Goal: Transaction & Acquisition: Obtain resource

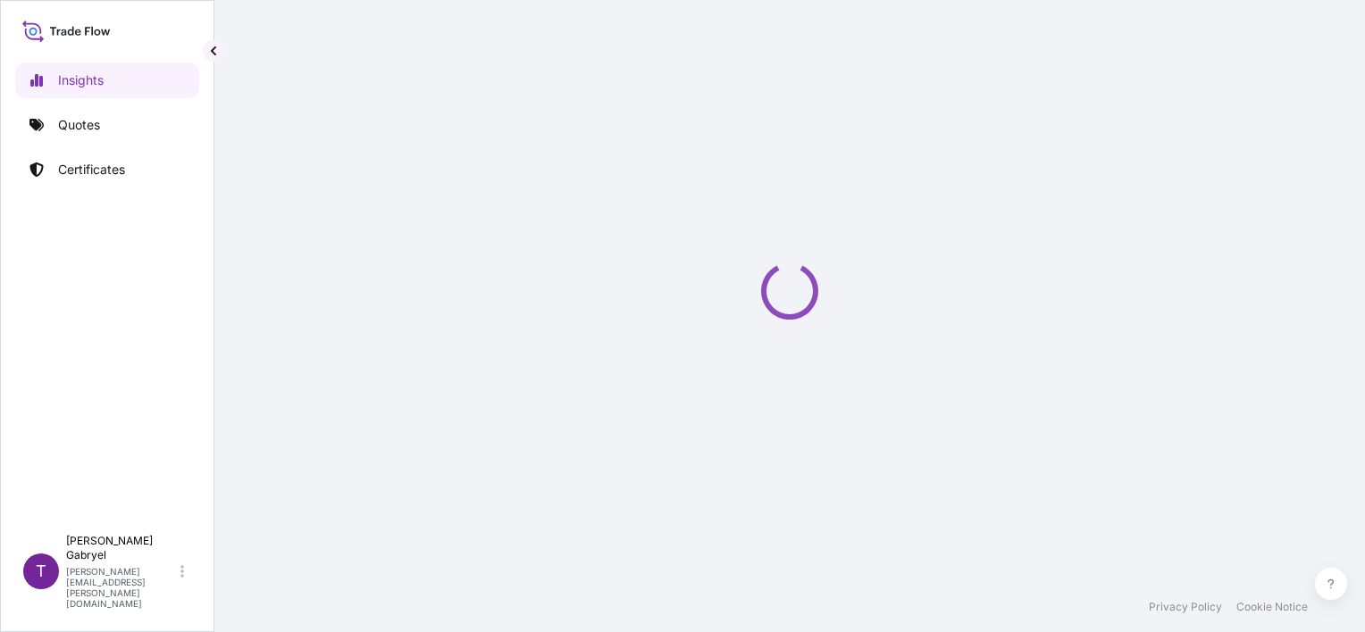
select select "2025"
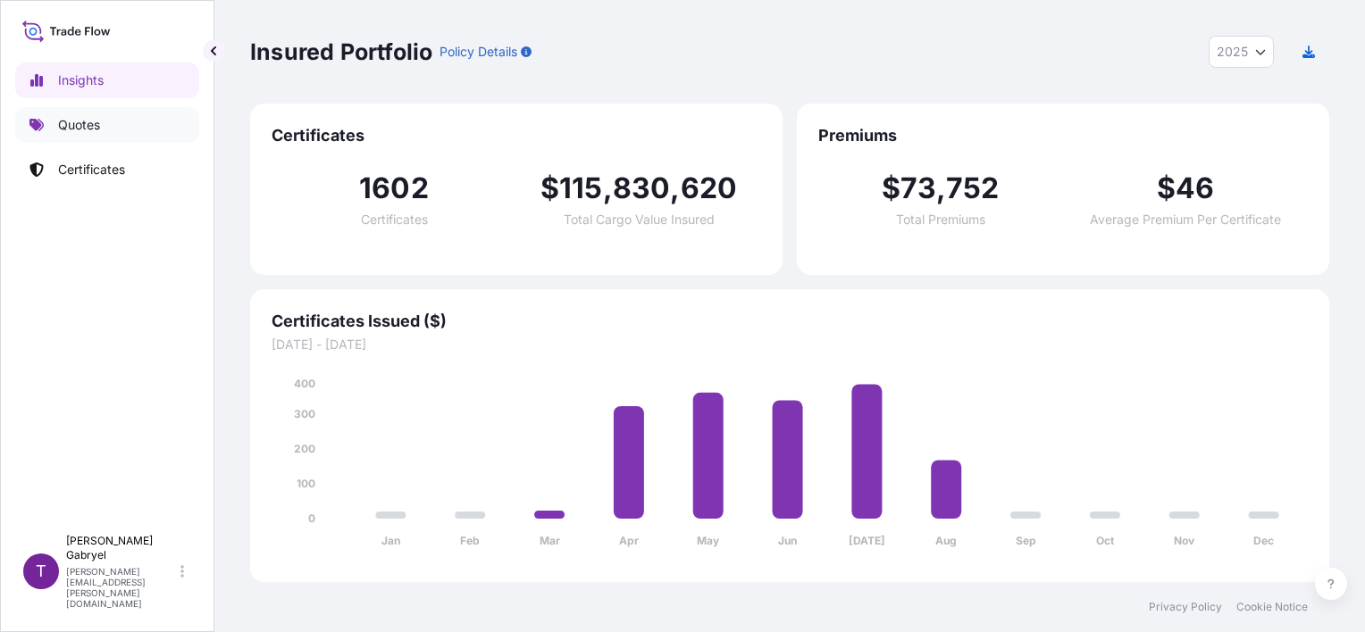
click at [102, 126] on link "Quotes" at bounding box center [107, 125] width 184 height 36
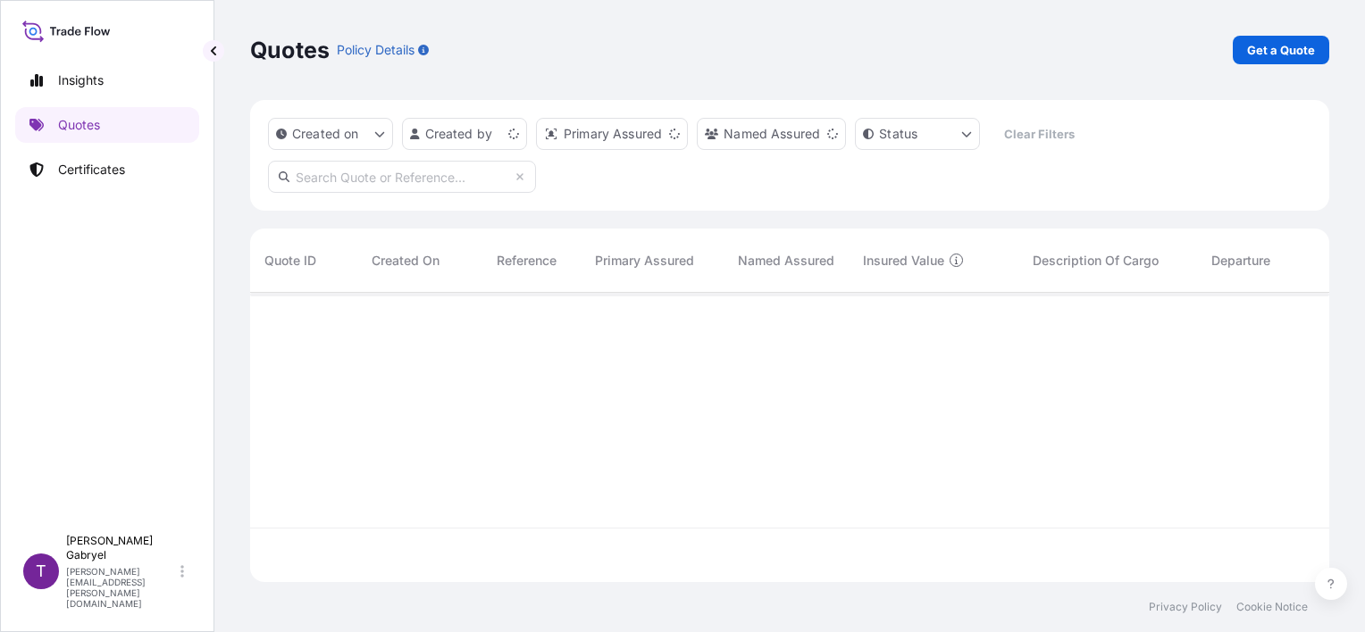
scroll to position [286, 1065]
click at [1309, 54] on p "Get a Quote" at bounding box center [1281, 50] width 68 height 18
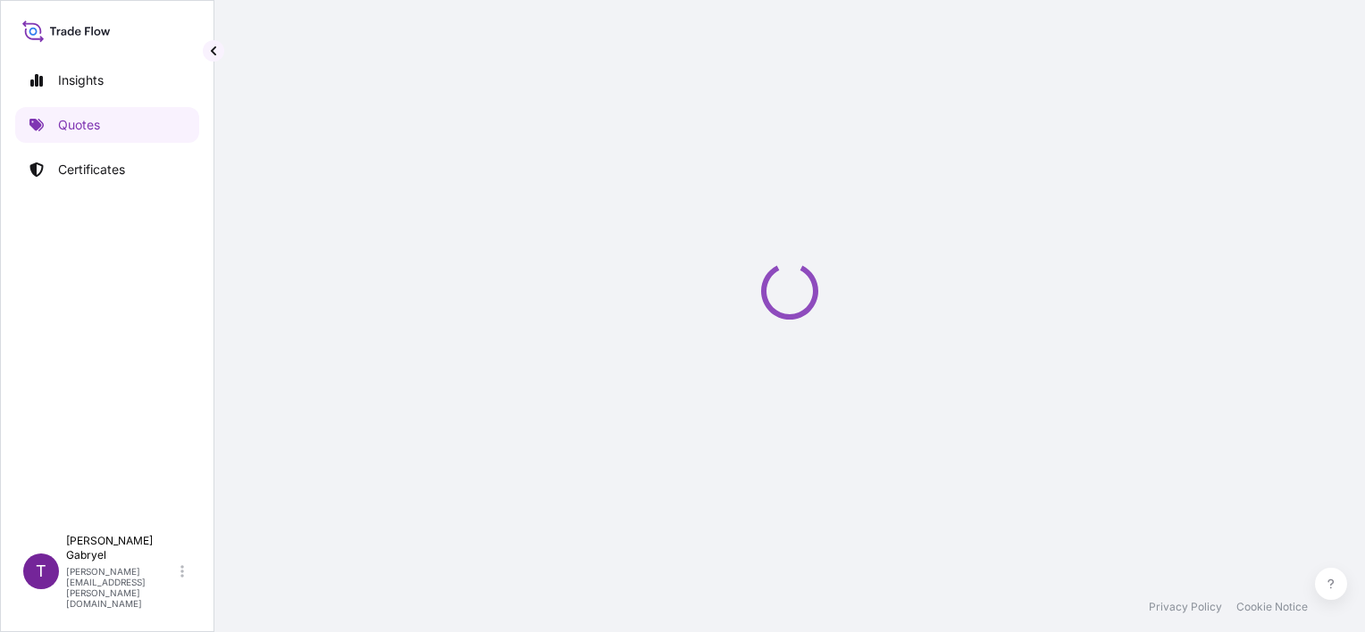
select select "Sea"
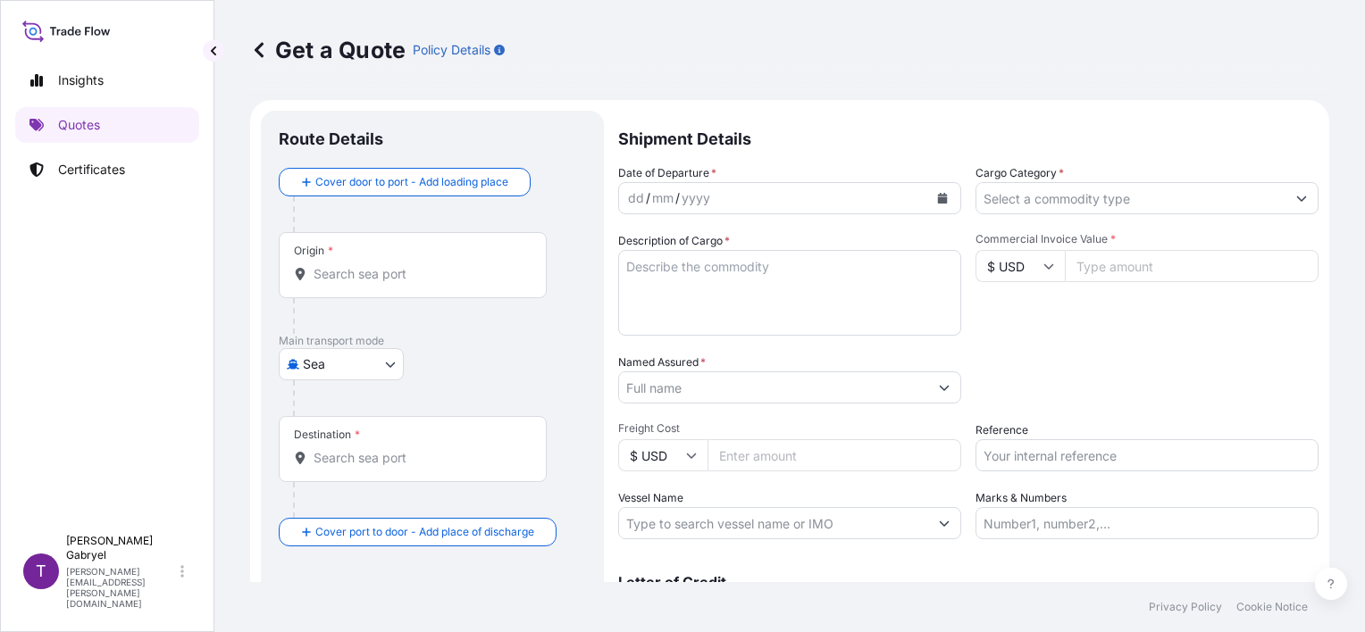
scroll to position [29, 0]
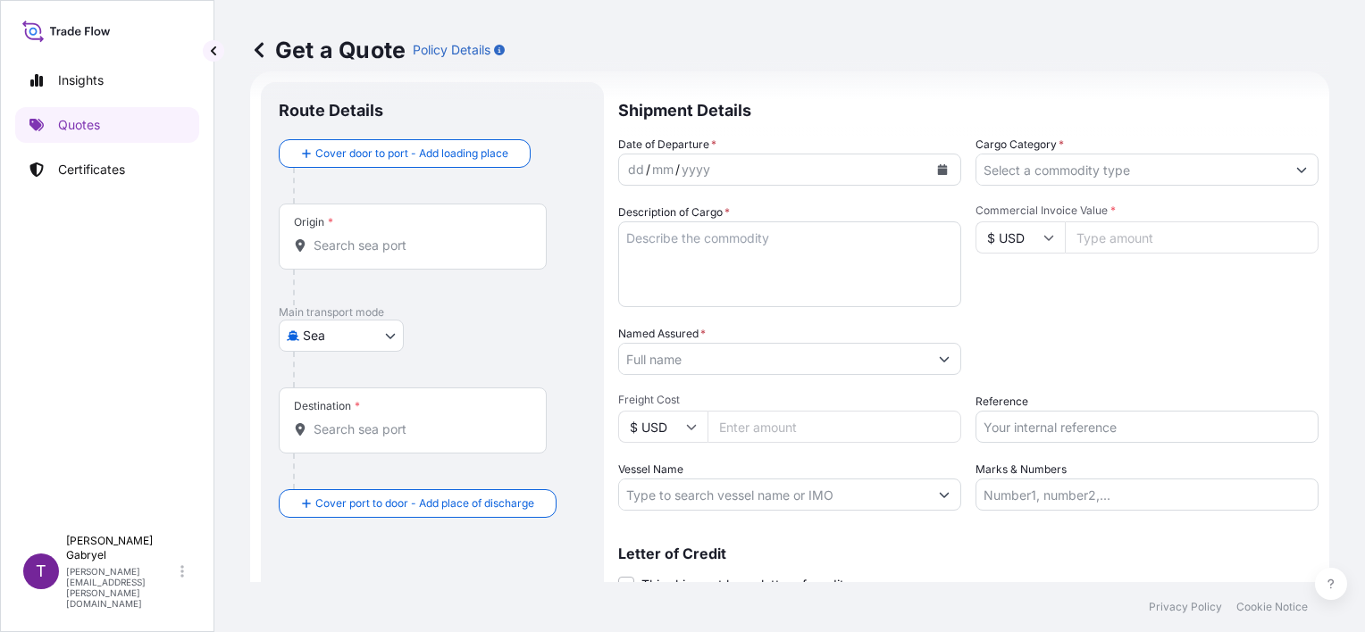
click at [940, 165] on icon "Calendar" at bounding box center [943, 169] width 10 height 11
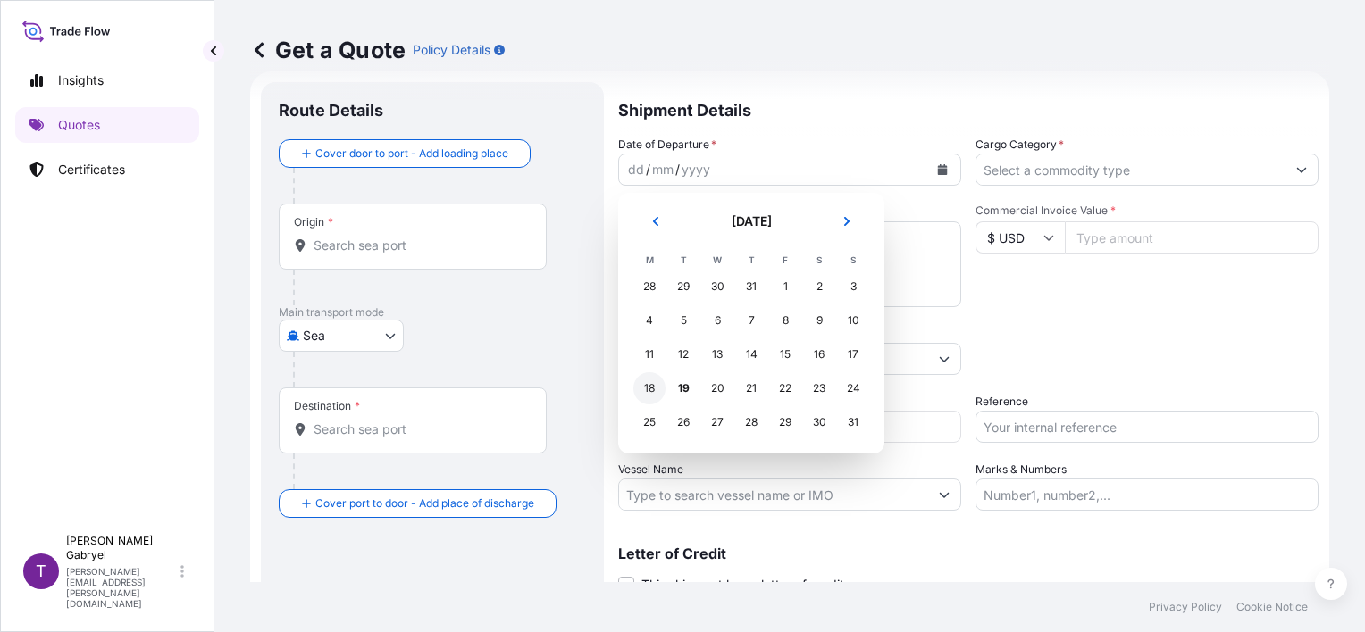
click at [655, 391] on div "18" at bounding box center [649, 389] width 32 height 32
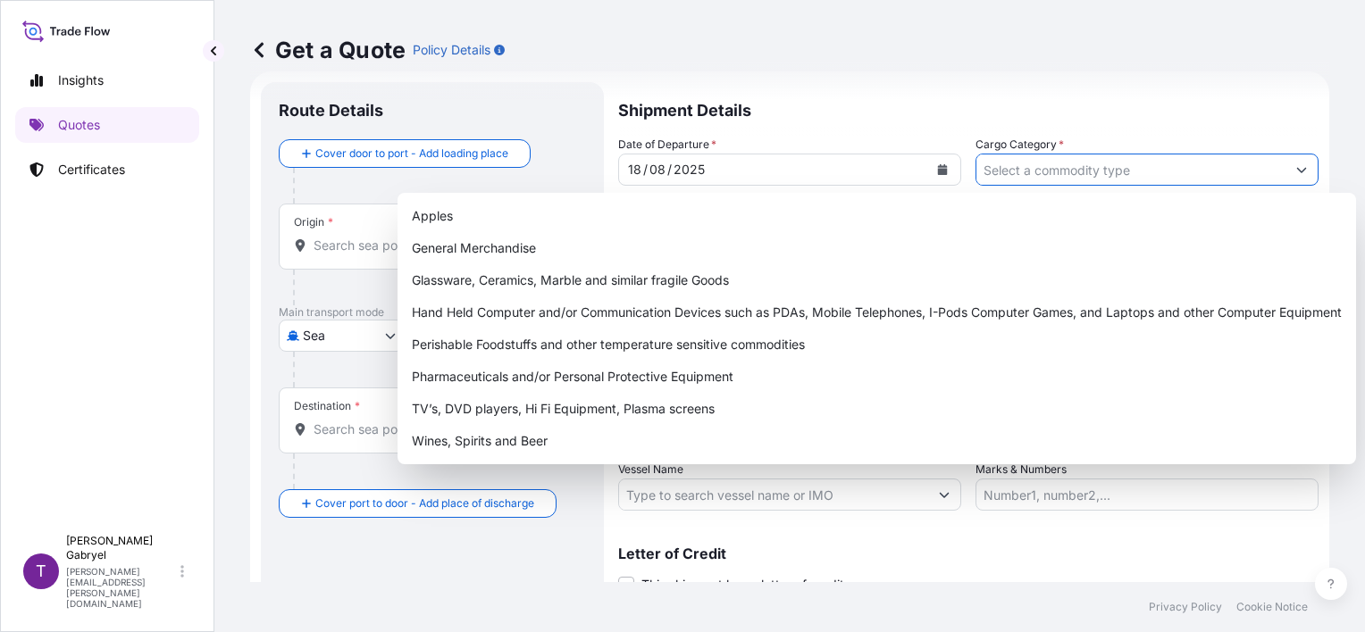
click at [1121, 164] on input "Cargo Category *" at bounding box center [1130, 170] width 309 height 32
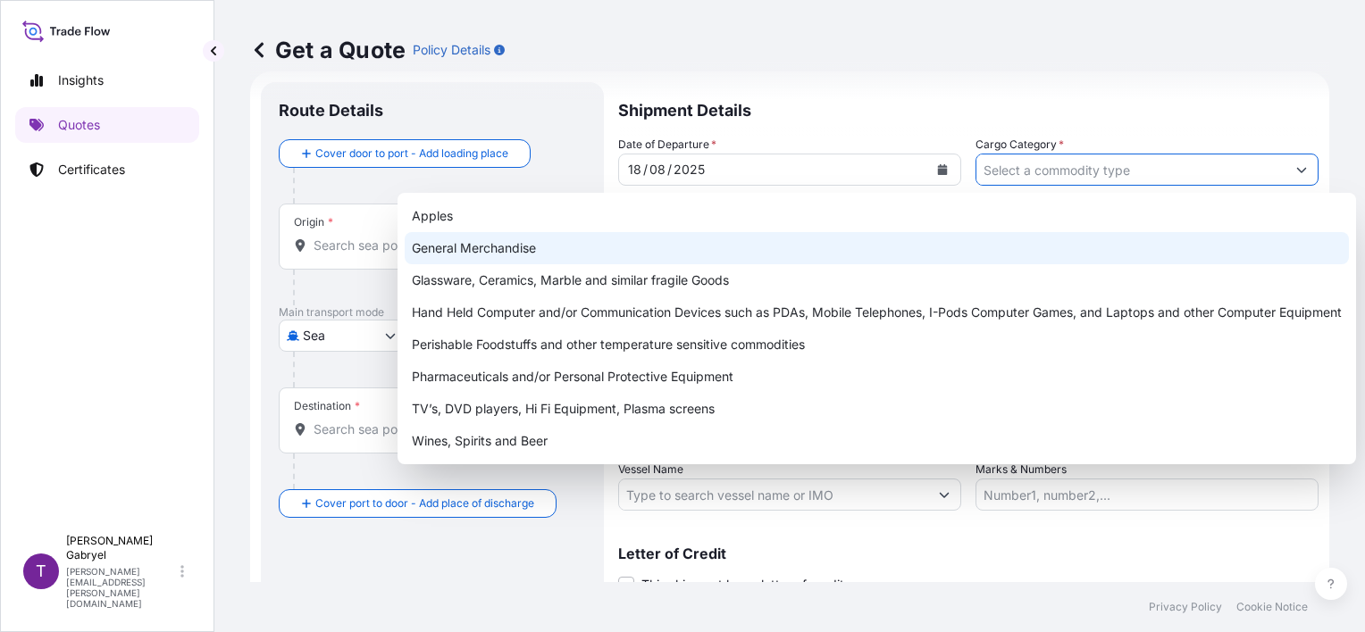
click at [862, 252] on div "General Merchandise" at bounding box center [877, 248] width 944 height 32
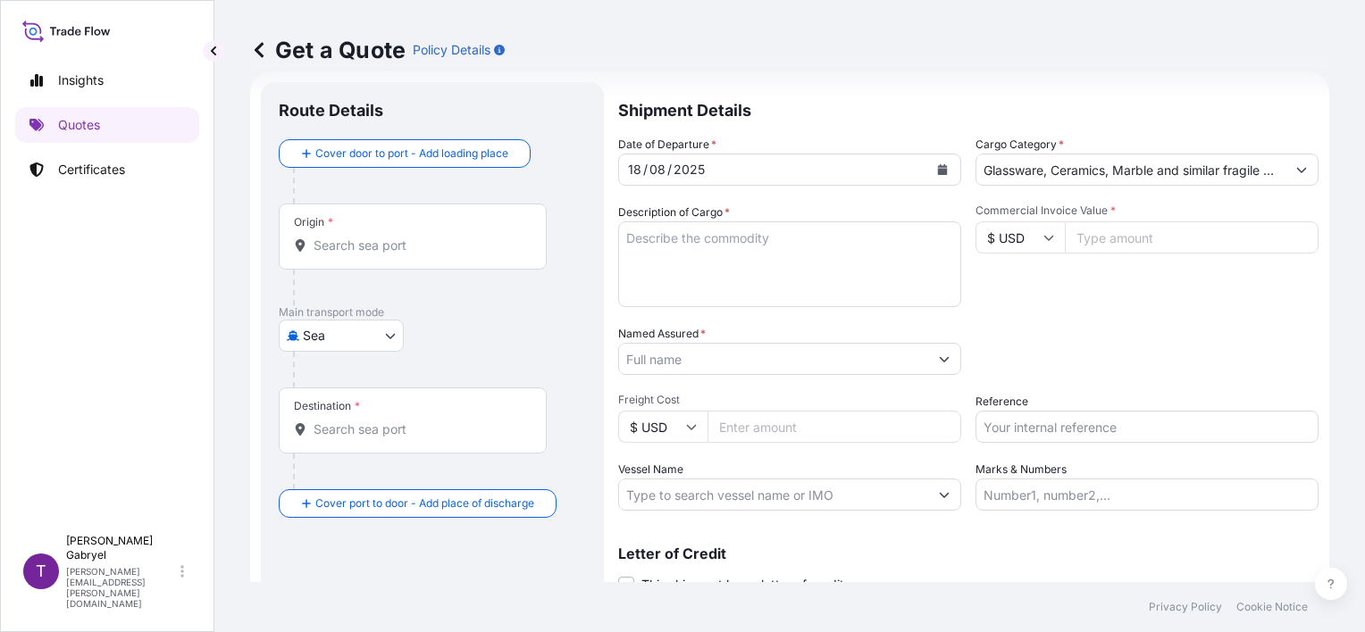
paste input "CONFECTIONERY PRODUCTS"
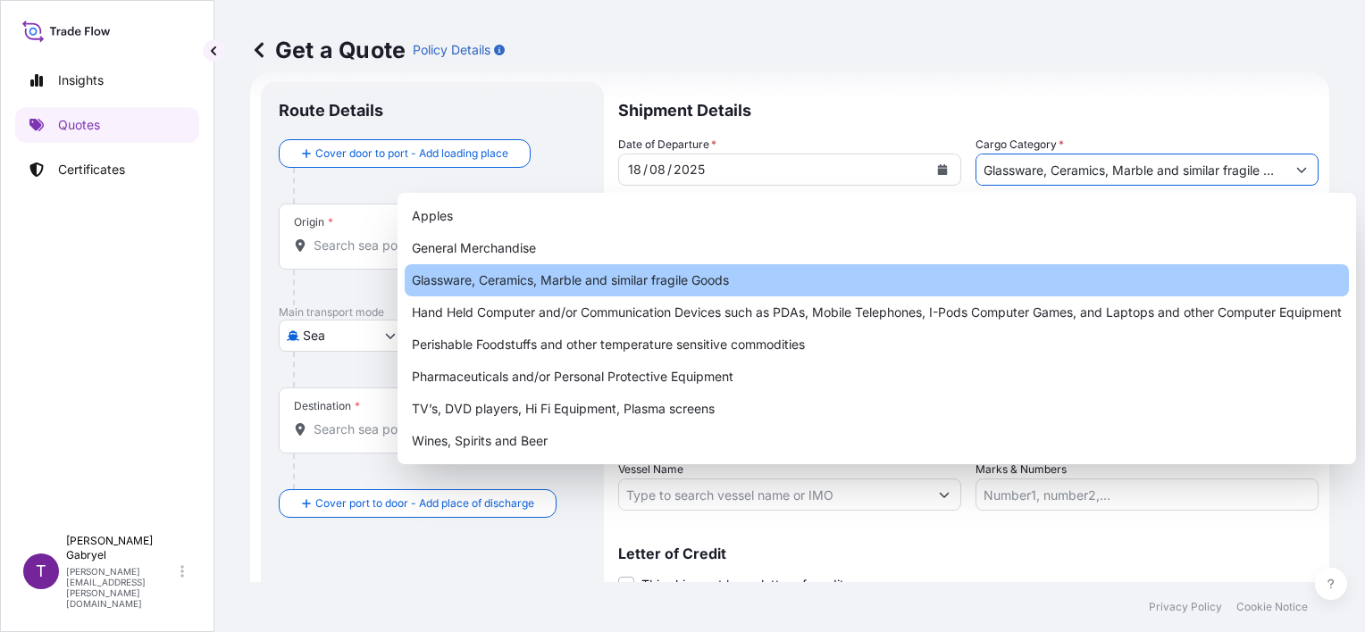
scroll to position [0, 214]
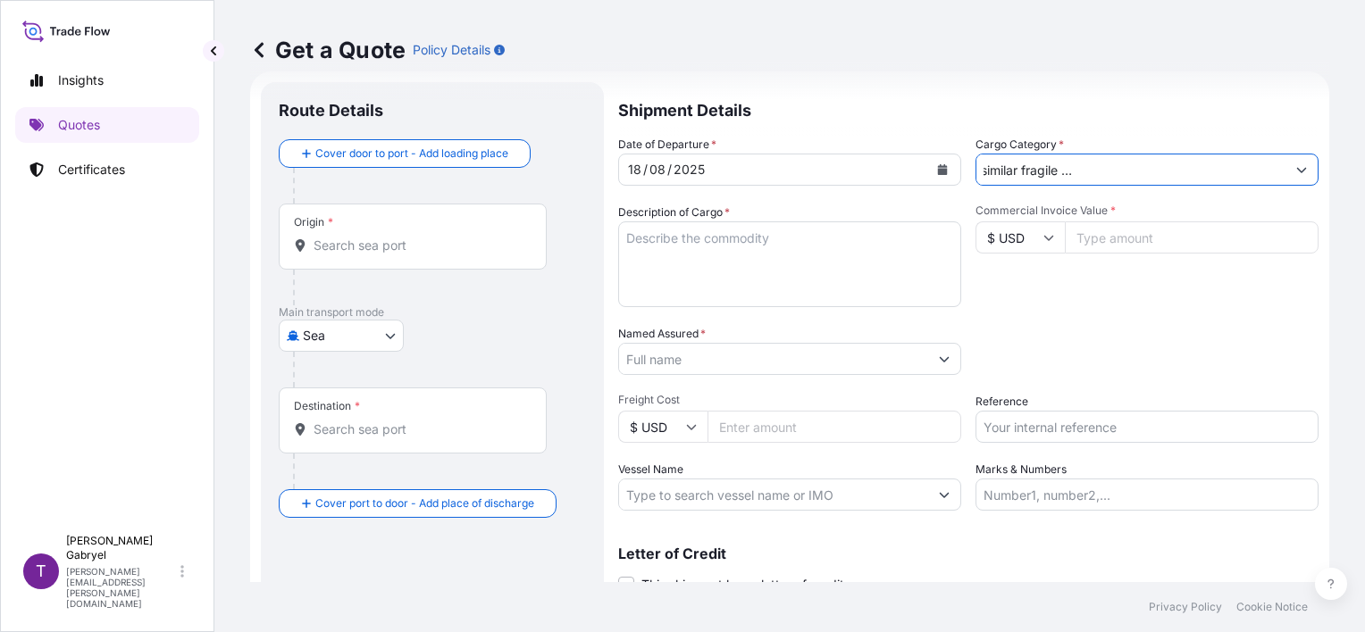
click at [1073, 175] on input "Glassware, Ceramics, Marble and similar fragile GoodsCONFECTIONERY PRODUCTS" at bounding box center [1130, 170] width 309 height 32
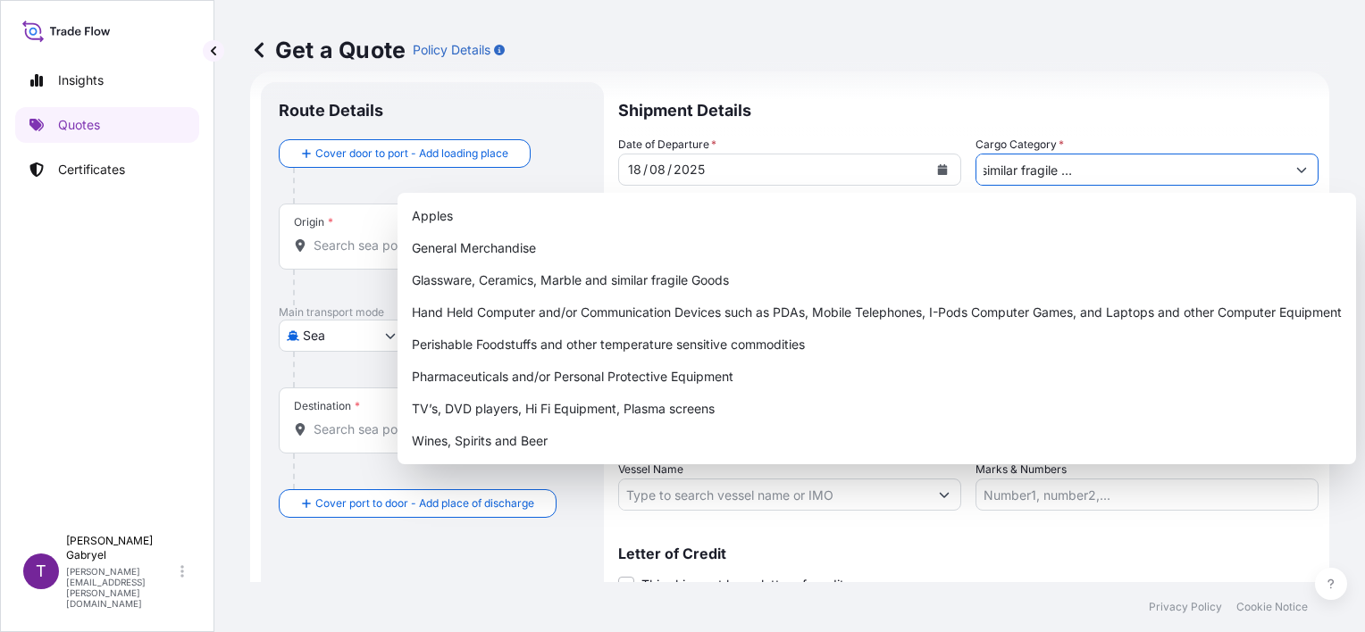
click at [1285, 172] on button "Show suggestions" at bounding box center [1301, 170] width 32 height 32
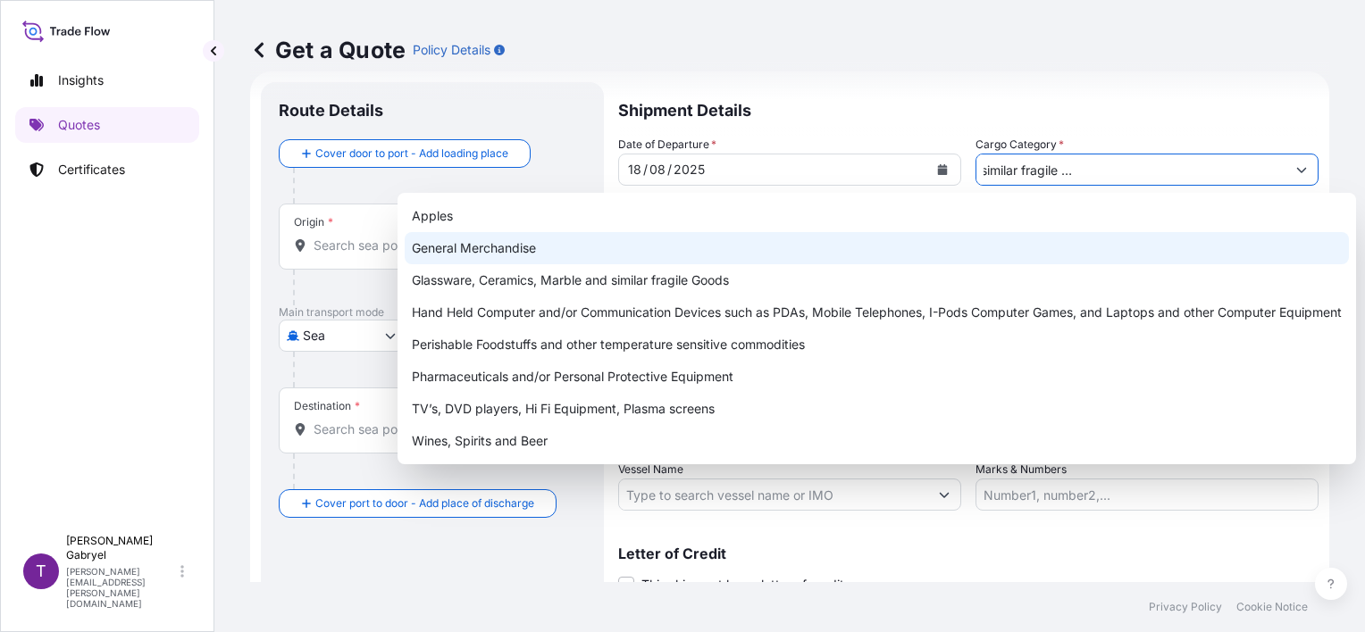
click at [775, 239] on div "General Merchandise" at bounding box center [877, 248] width 944 height 32
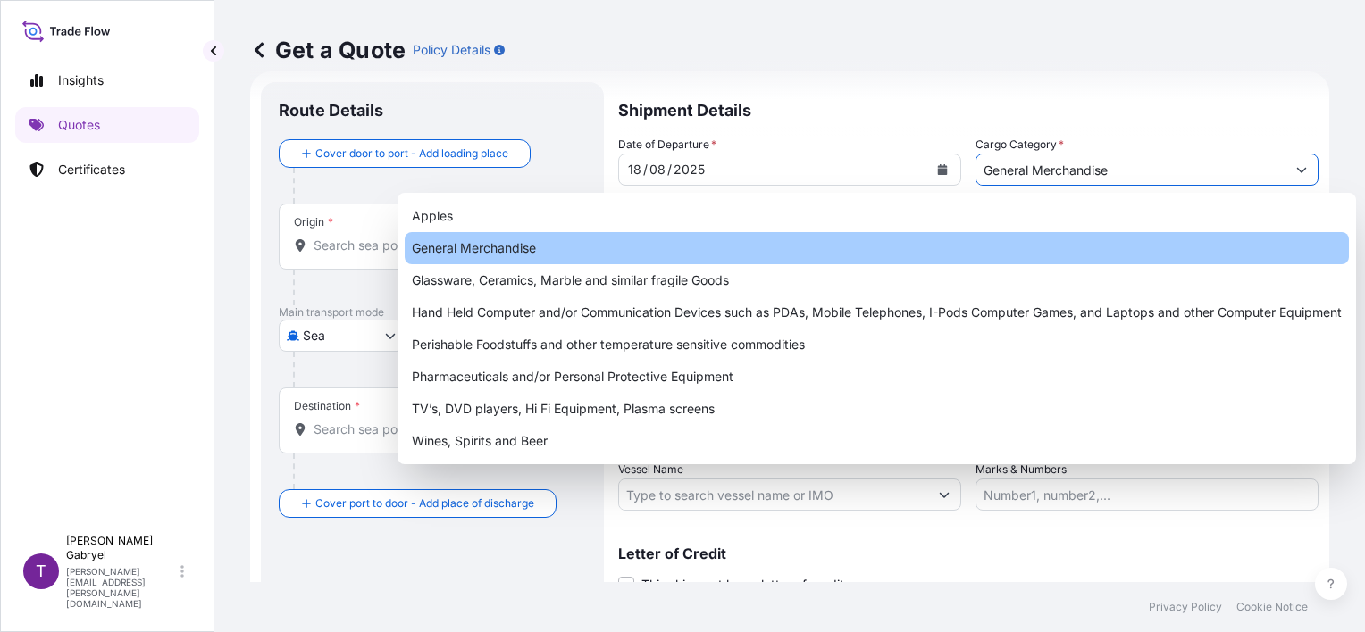
scroll to position [0, 0]
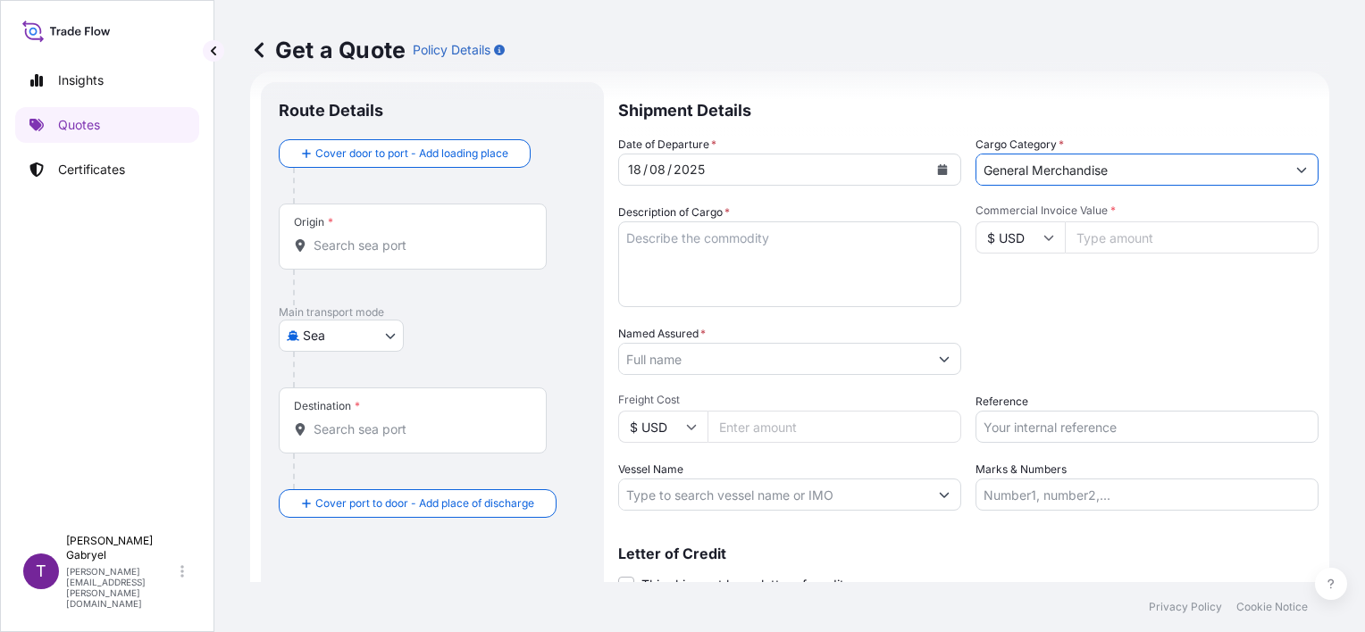
type input "General Merchandise"
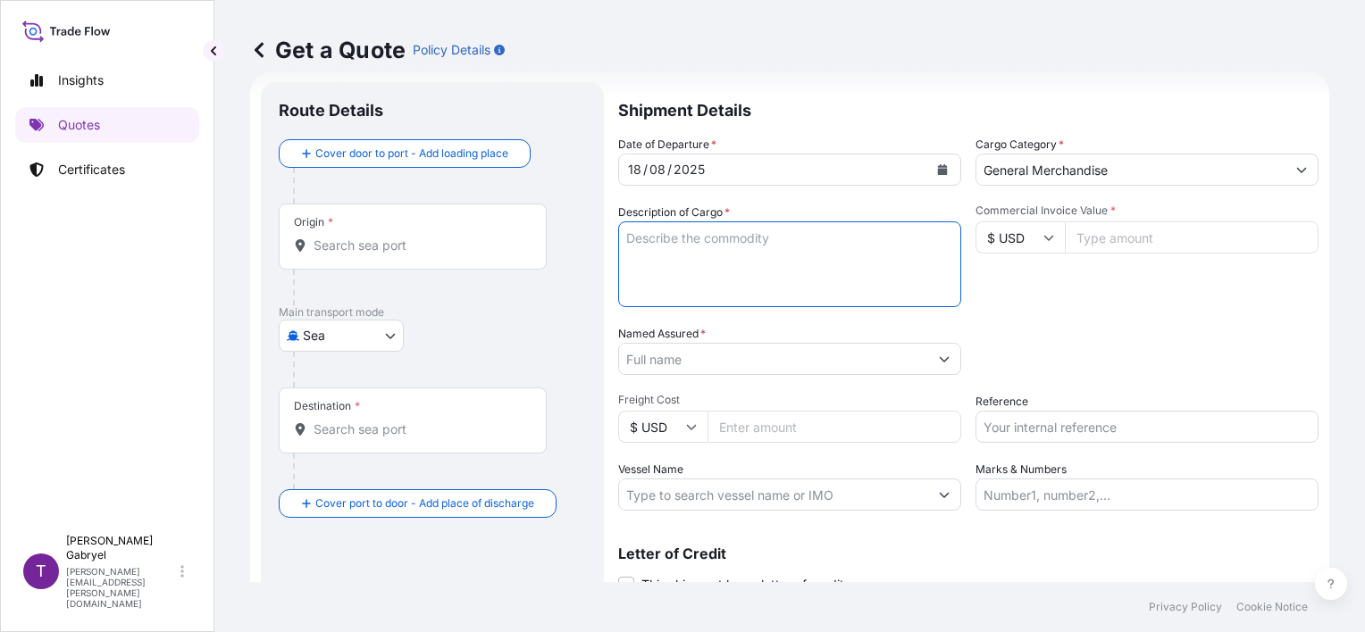
click at [670, 228] on textarea "Description of Cargo *" at bounding box center [789, 265] width 343 height 86
paste textarea "CONFECTIONERY PRODUCTS"
click at [813, 297] on textarea "CONFECTIONERY PRODUCTS NET WEIGHT: GROSS WEIGHT: QUANTITY:" at bounding box center [789, 265] width 343 height 86
paste textarea "TLLU5063610"
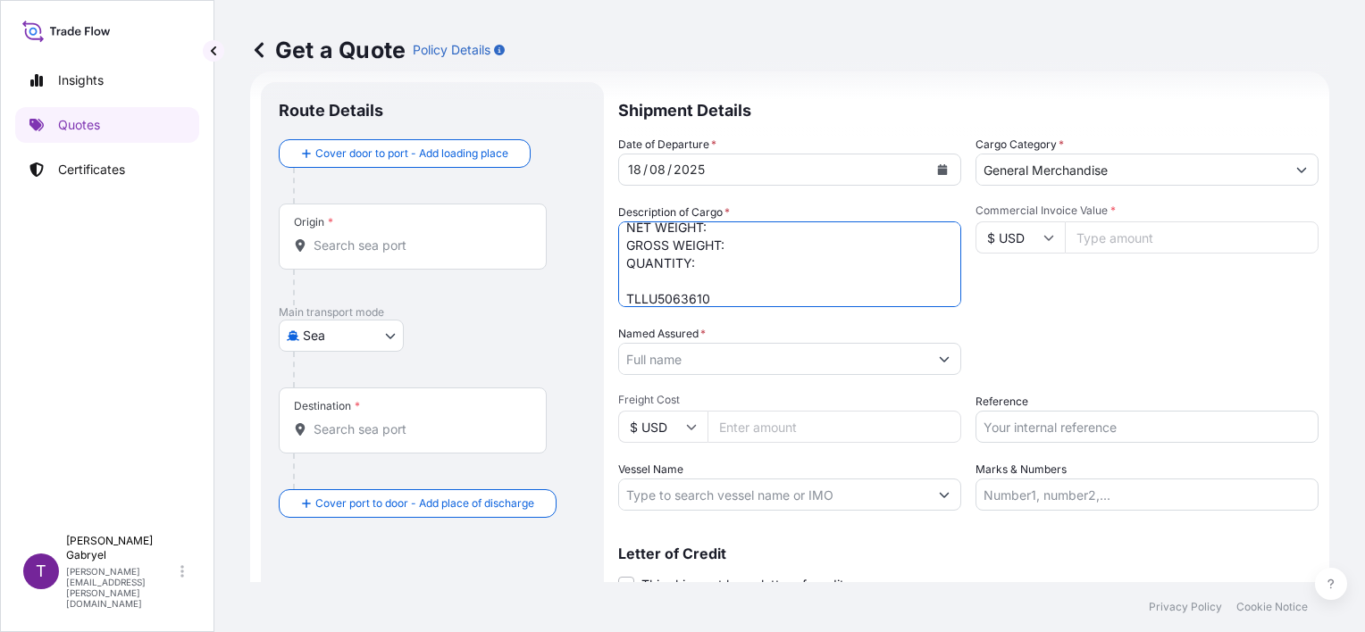
click at [743, 247] on textarea "CONFECTIONERY PRODUCTS NET WEIGHT: GROSS WEIGHT: QUANTITY: TLLU5063610" at bounding box center [789, 265] width 343 height 86
paste textarea "17372.2"
click at [819, 274] on textarea "CONFECTIONERY PRODUCTS NET WEIGHT: GROSS WEIGHT: 17372.2 KG QUANTITY: TLLU50636…" at bounding box center [789, 265] width 343 height 86
click at [822, 264] on textarea "CONFECTIONERY PRODUCTS NET WEIGHT: GROSS WEIGHT: 17372.2 KG QUANTITY: TLLU50636…" at bounding box center [789, 265] width 343 height 86
click at [773, 231] on textarea "CONFECTIONERY PRODUCTS NET WEIGHT: GROSS WEIGHT: 17372.2 KG QUANTITY: 2555 CART…" at bounding box center [789, 265] width 343 height 86
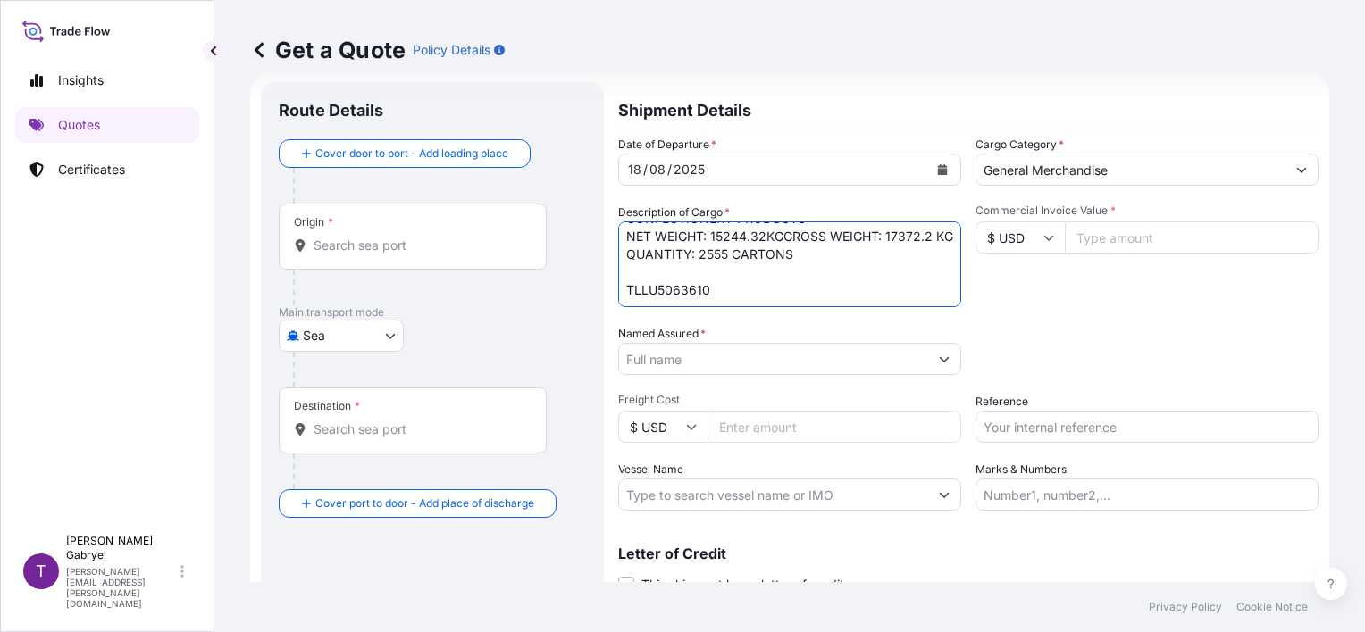
scroll to position [8, 0]
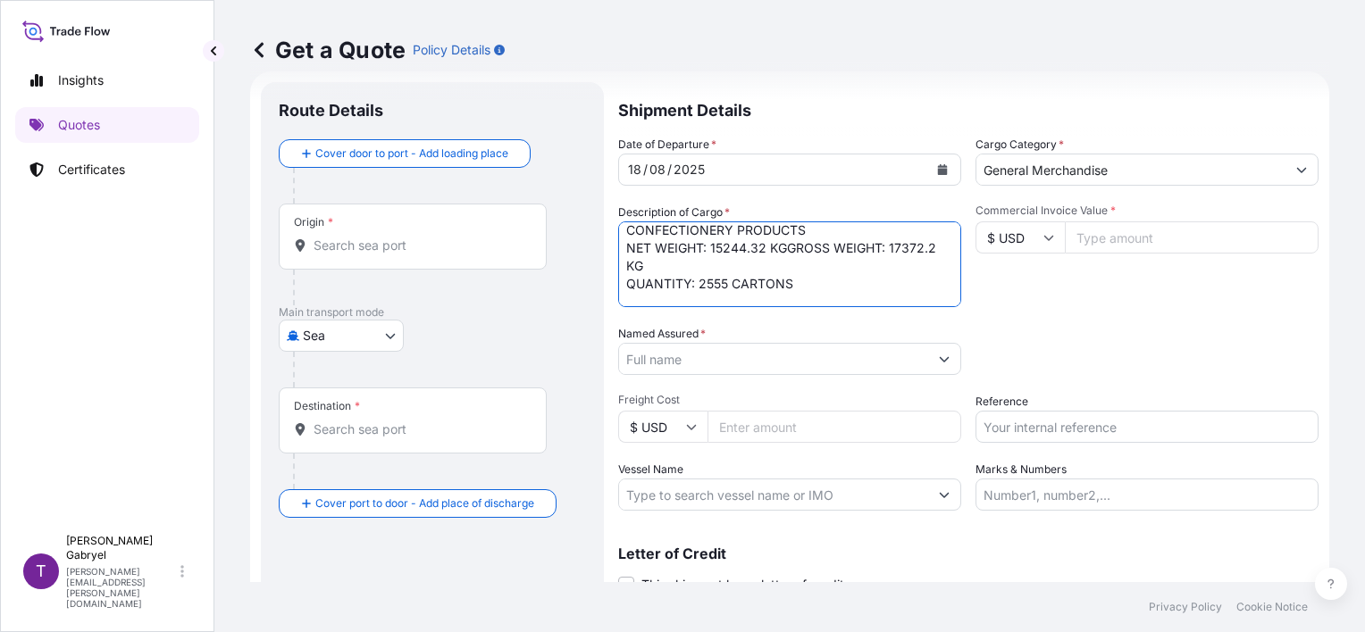
click at [788, 250] on textarea "CONFECTIONERY PRODUCTS NET WEIGHT: 15244.32 KGGROSS WEIGHT: 17372.2 KG QUANTITY…" at bounding box center [789, 265] width 343 height 86
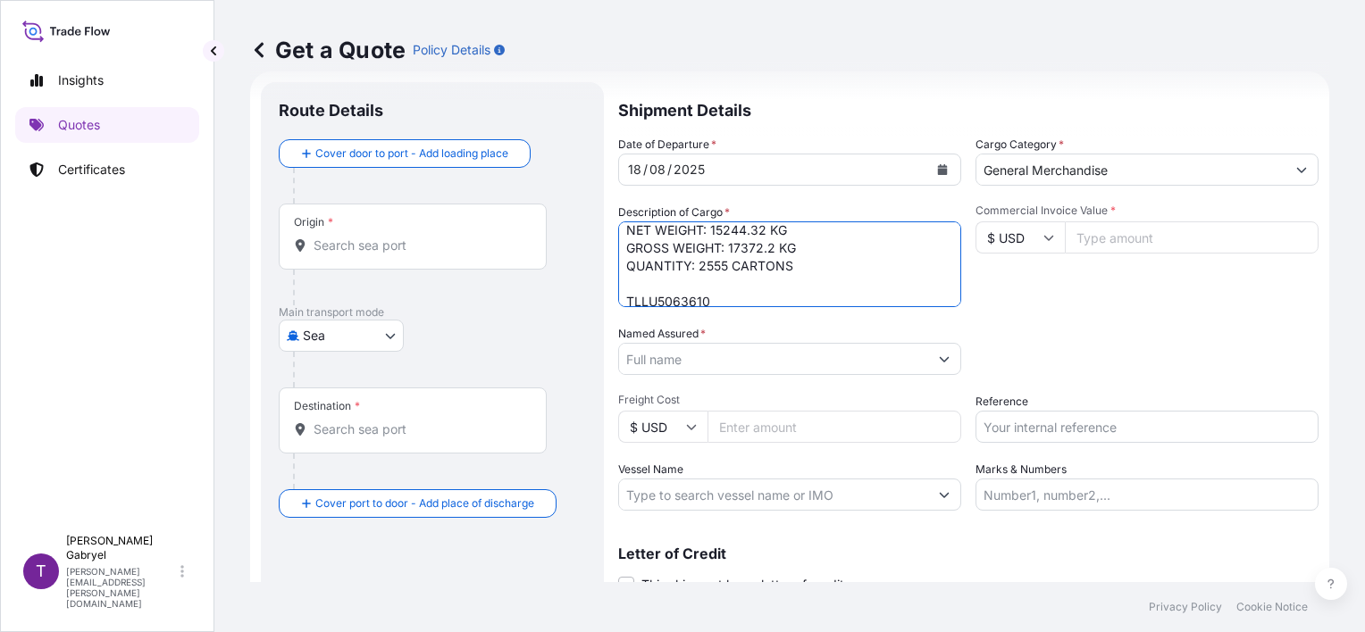
click at [664, 283] on textarea "CONFECTIONERY PRODUCTS NET WEIGHT: 15244.32 KG GROSS WEIGHT: 17372.2 KG QUANTIT…" at bounding box center [789, 265] width 343 height 86
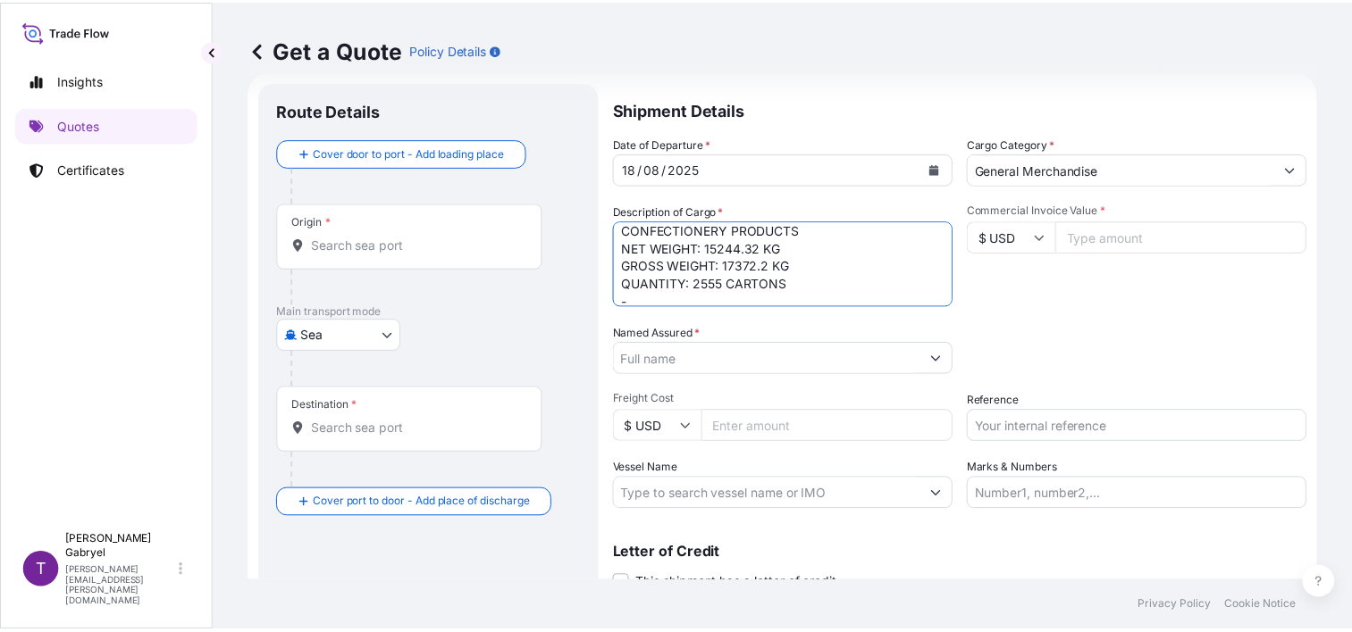
scroll to position [0, 0]
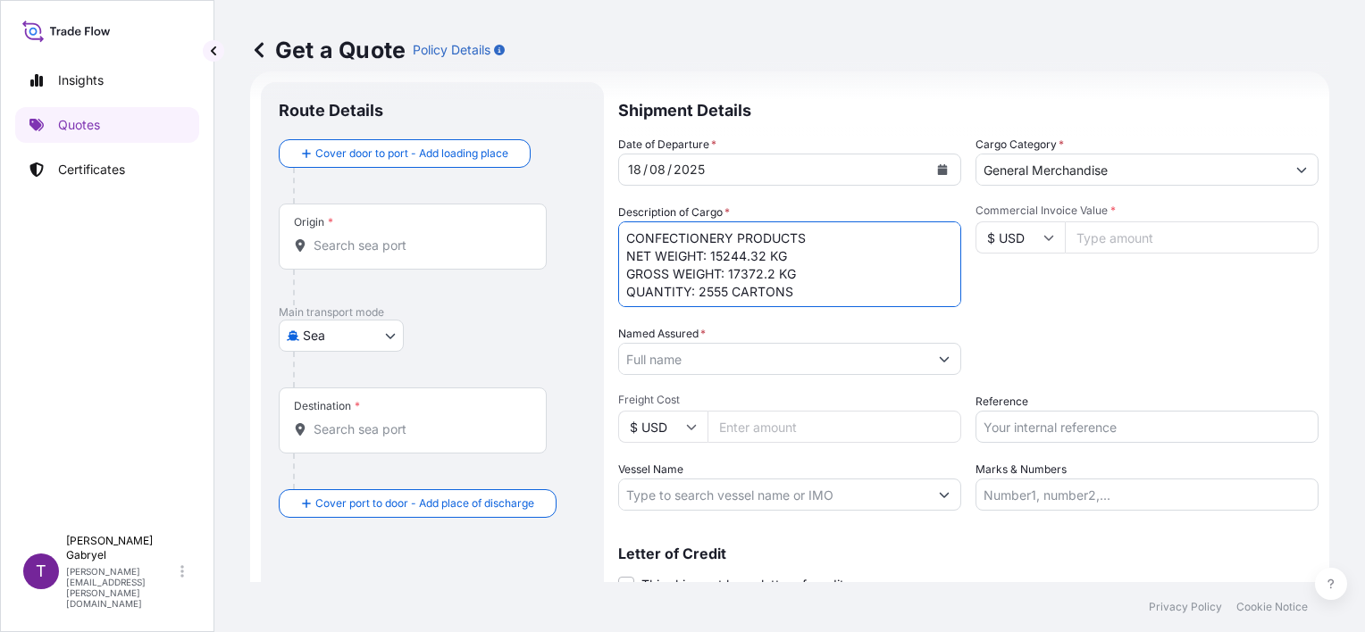
type textarea "CONFECTIONERY PRODUCTS NET WEIGHT: 15244.32 KG GROSS WEIGHT: 17372.2 KG QUANTIT…"
click at [1126, 243] on input "Commercial Invoice Value *" at bounding box center [1192, 238] width 254 height 32
paste input "18.48"
click at [1114, 229] on input "18.48" at bounding box center [1192, 238] width 254 height 32
paste input "483.97"
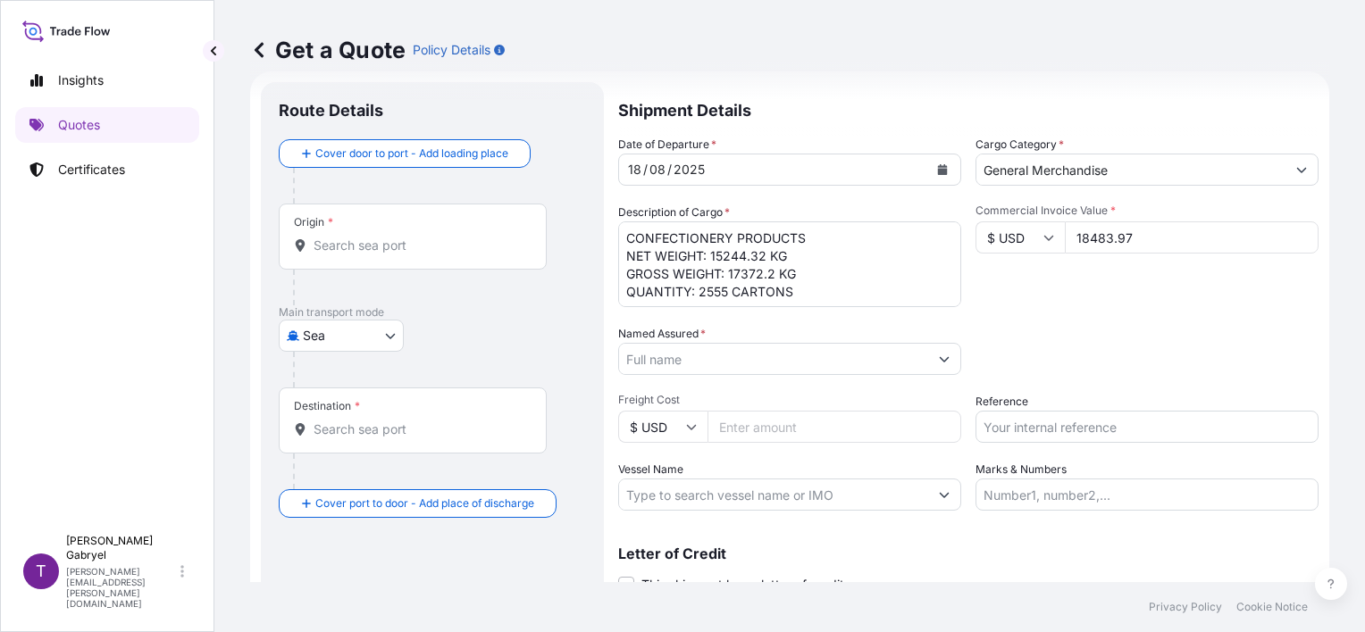
type input "18483.97"
click at [1040, 255] on div "Commercial Invoice Value * $ USD 18483.97" at bounding box center [1147, 256] width 343 height 104
click at [1030, 239] on input "$ USD" at bounding box center [1020, 238] width 89 height 32
click at [1011, 289] on div "€ EUR" at bounding box center [1013, 287] width 75 height 34
type input "€ EUR"
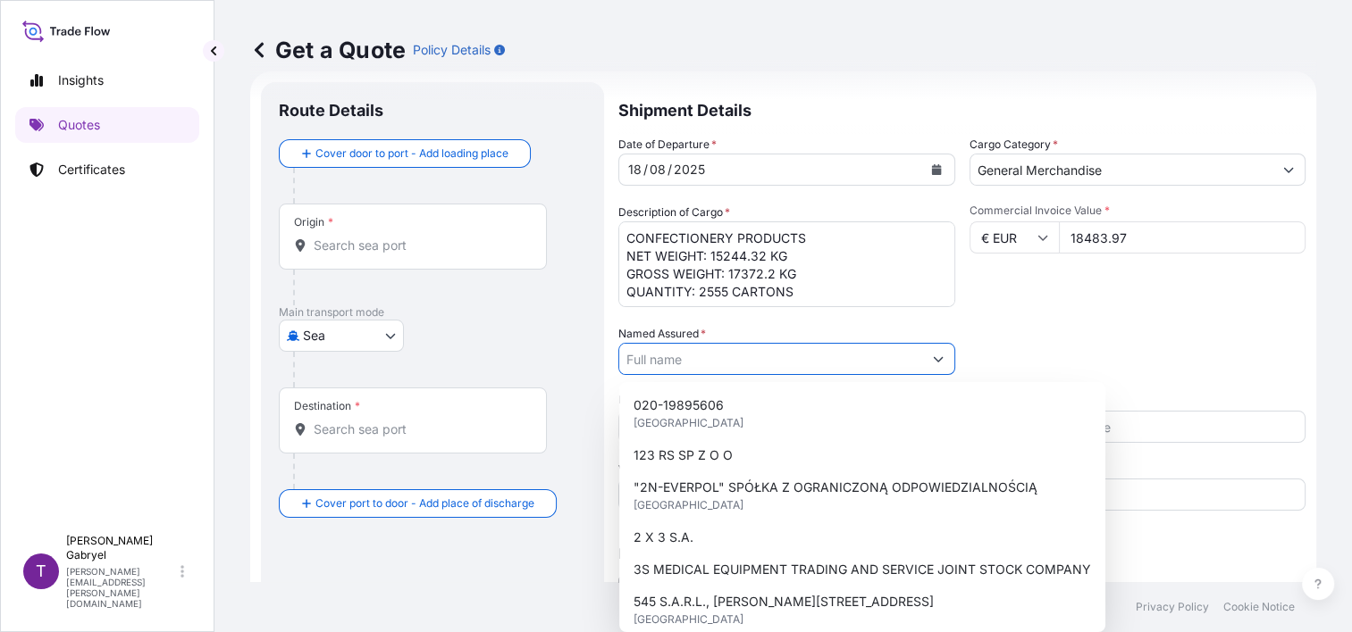
click at [694, 367] on input "Named Assured *" at bounding box center [770, 359] width 303 height 32
paste input "PRZEMYSLU CUKIERNICZEGO OTMUCHOW S.A."
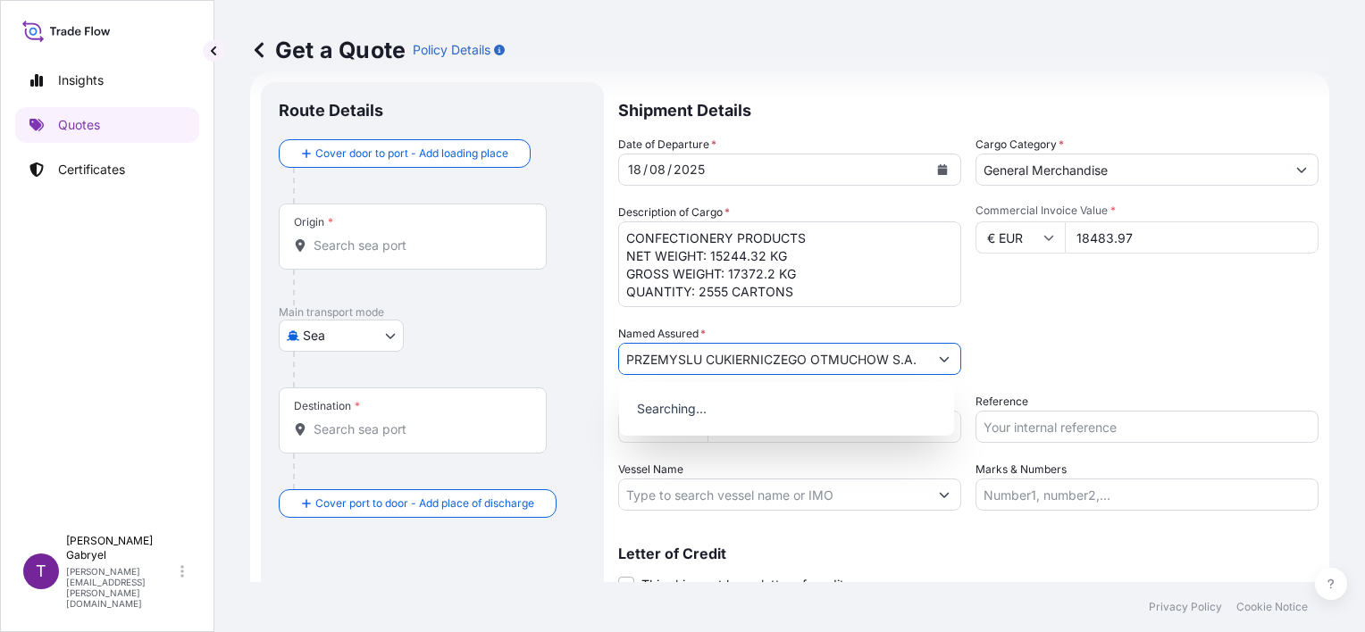
drag, startPoint x: 805, startPoint y: 367, endPoint x: 419, endPoint y: 364, distance: 385.9
click at [419, 364] on form "Route Details Cover door to port - Add loading place Place of loading Road / In…" at bounding box center [789, 362] width 1079 height 583
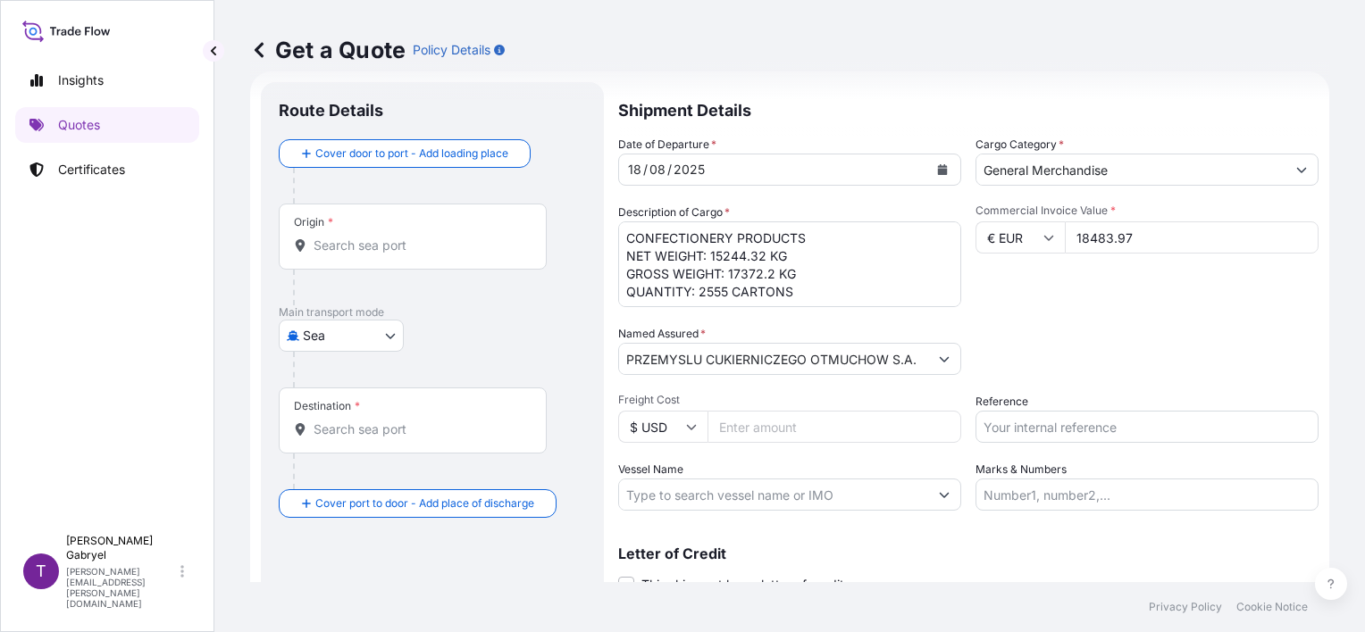
click at [917, 350] on input "PRZEMYSLU CUKIERNICZEGO OTMUCHOW S.A." at bounding box center [773, 359] width 309 height 32
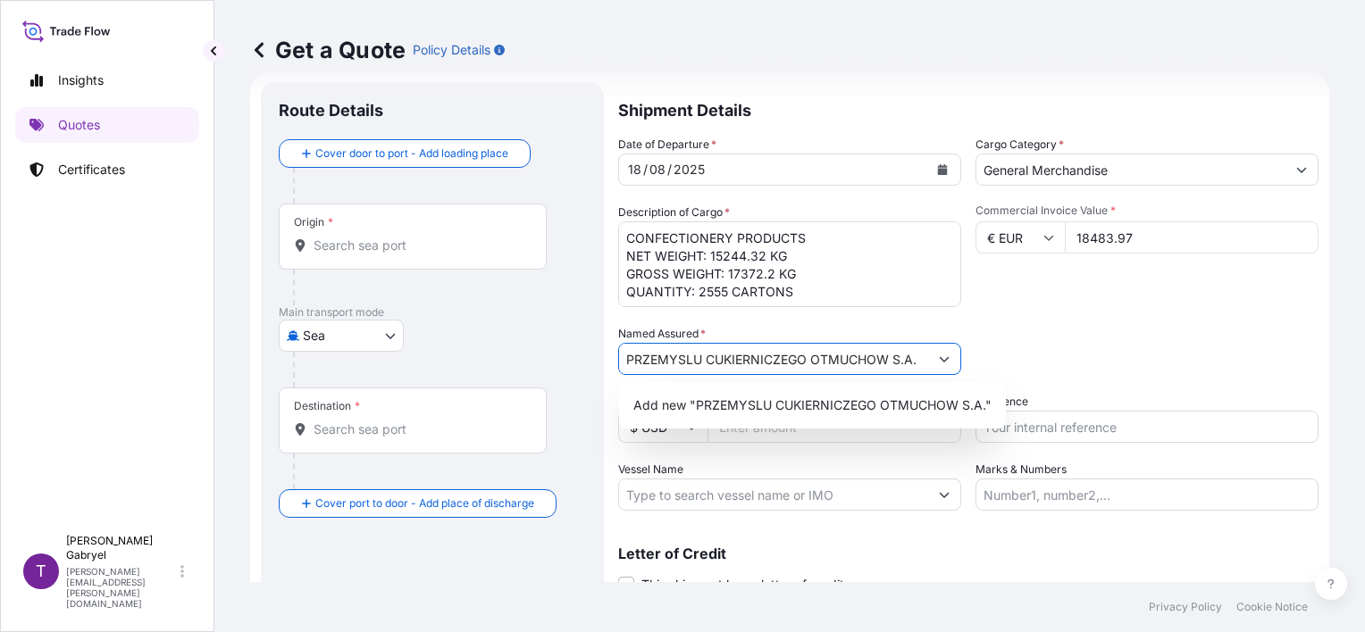
paste input "ZAKLADY"
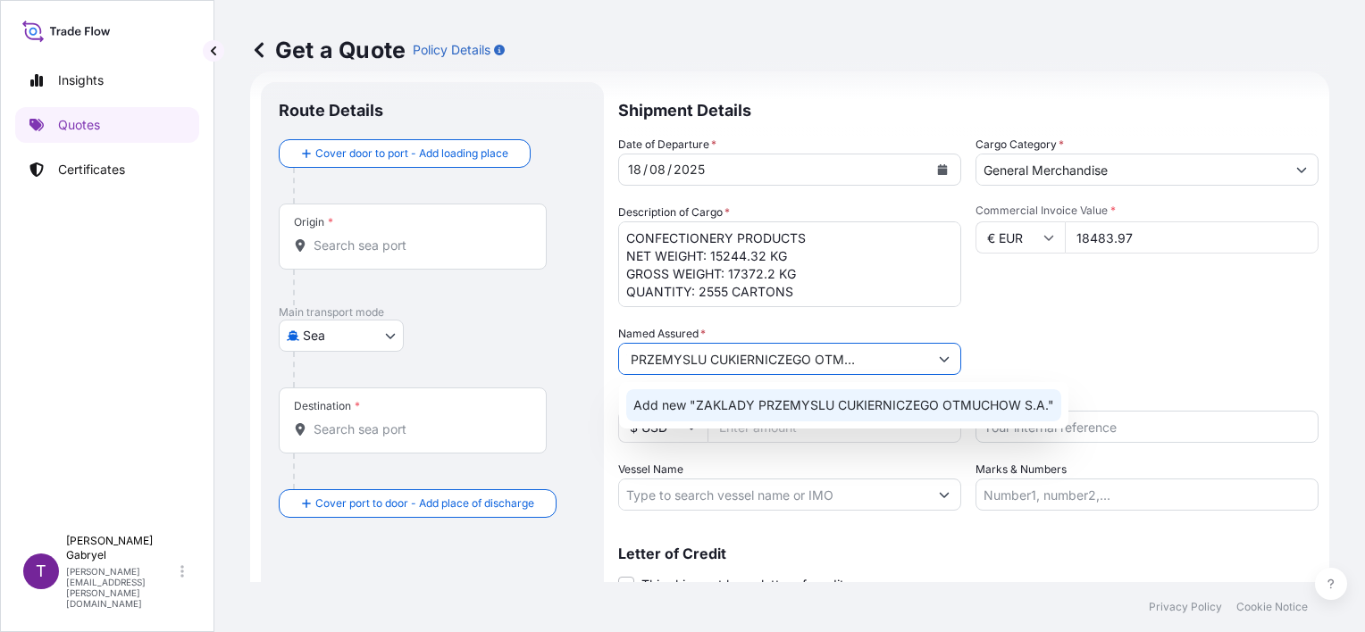
click at [890, 402] on span "Add new "ZAKLADY PRZEMYSLU CUKIERNICZEGO OTMUCHOW S.A."" at bounding box center [843, 406] width 421 height 18
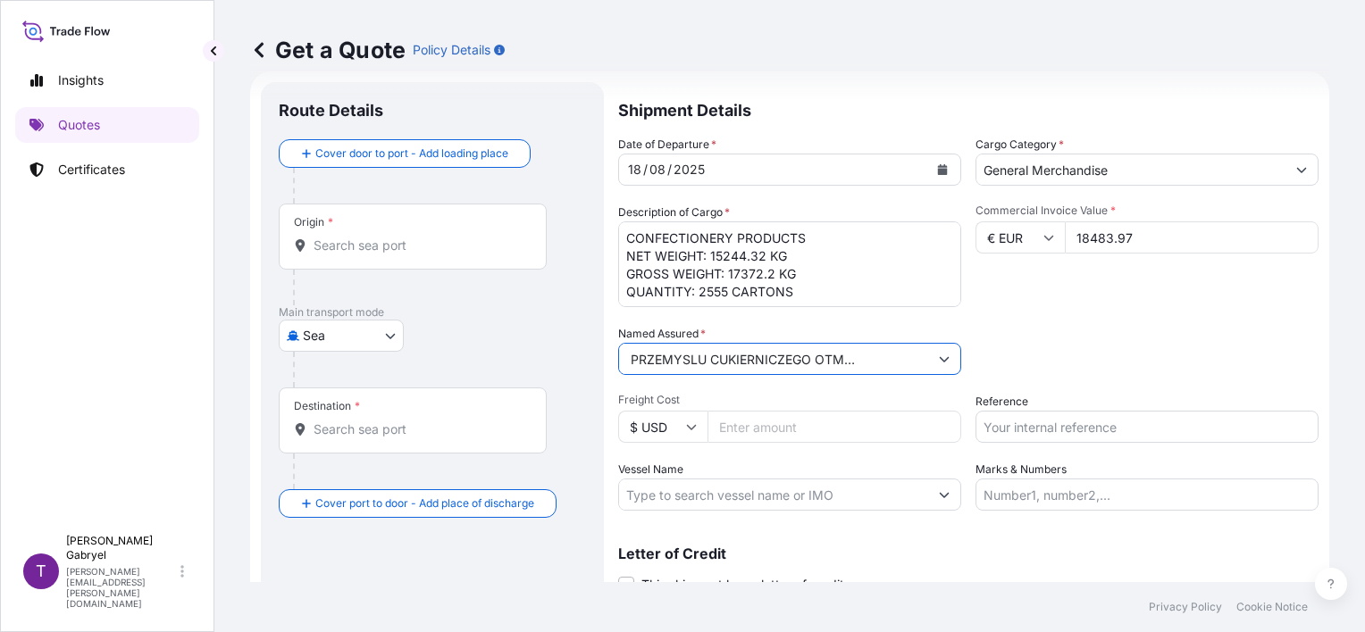
scroll to position [0, 0]
drag, startPoint x: 551, startPoint y: 354, endPoint x: 473, endPoint y: 353, distance: 78.6
click at [473, 353] on form "Route Details Cover door to port - Add loading place Place of loading Road / In…" at bounding box center [789, 362] width 1079 height 583
type input "ZAKLADY PRZEMYSLU CUKIERNICZEGO OTMUCHOW S.A."
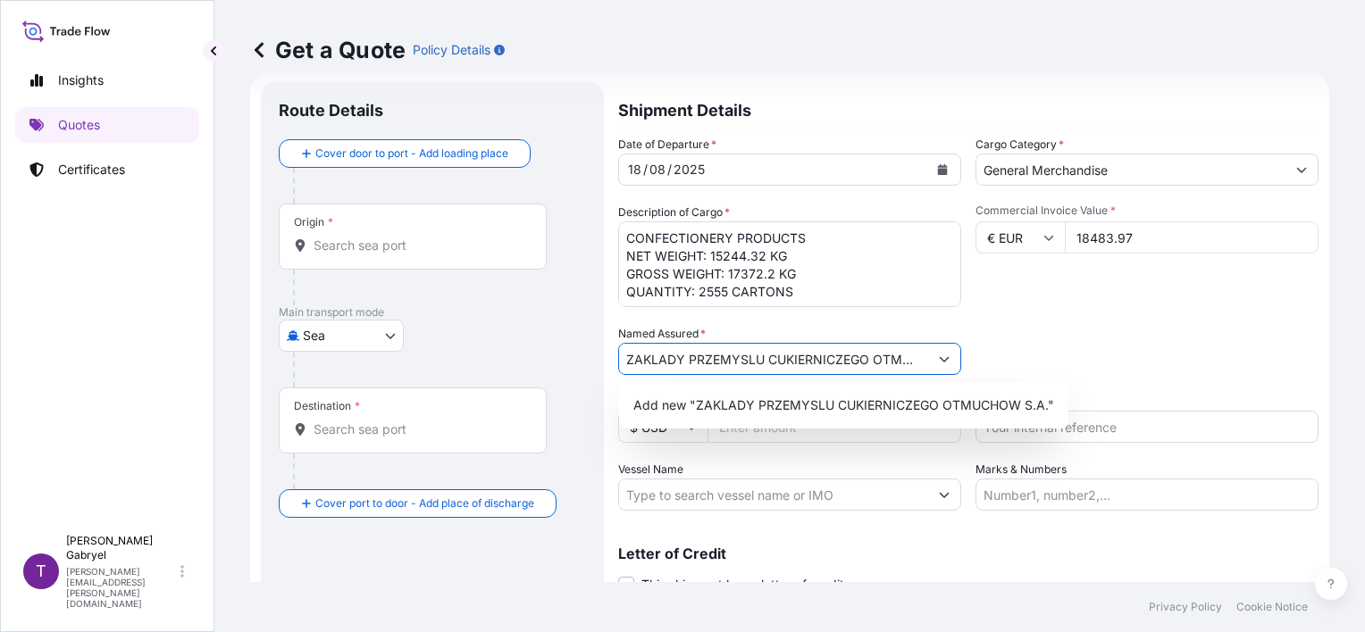
click at [776, 367] on input "ZAKLADY PRZEMYSLU CUKIERNICZEGO OTMUCHOW S.A." at bounding box center [773, 359] width 309 height 32
drag, startPoint x: 681, startPoint y: 357, endPoint x: 1079, endPoint y: 357, distance: 398.4
click at [1079, 357] on div "Date of Departure * [DATE] Cargo Category * General Merchandise Description of …" at bounding box center [968, 323] width 700 height 375
click at [1082, 351] on div "Packing Category Type to search a container mode Please select a primary mode o…" at bounding box center [1147, 350] width 343 height 50
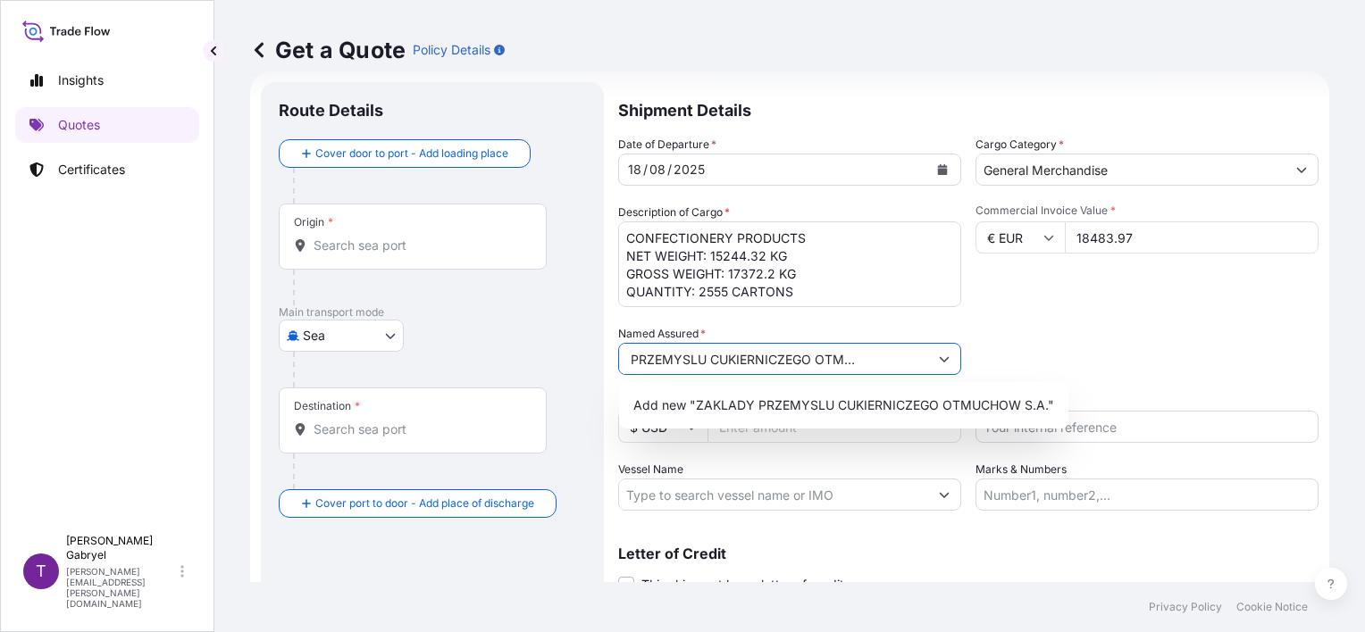
drag, startPoint x: 819, startPoint y: 359, endPoint x: 1048, endPoint y: 370, distance: 228.9
click at [1048, 370] on div "Date of Departure * [DATE] Cargo Category * General Merchandise Description of …" at bounding box center [968, 323] width 700 height 375
click at [1078, 357] on div "Packing Category Type to search a container mode Please select a primary mode o…" at bounding box center [1147, 350] width 343 height 50
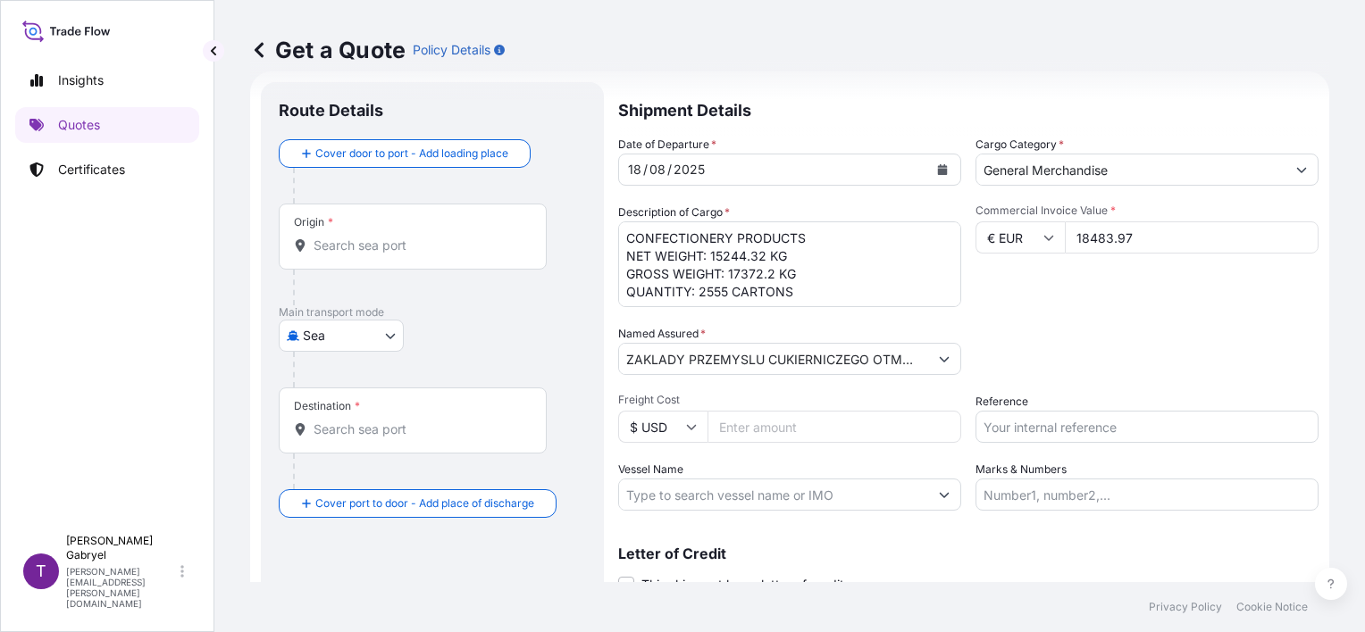
scroll to position [37, 0]
click at [1058, 435] on input "Reference" at bounding box center [1147, 427] width 343 height 32
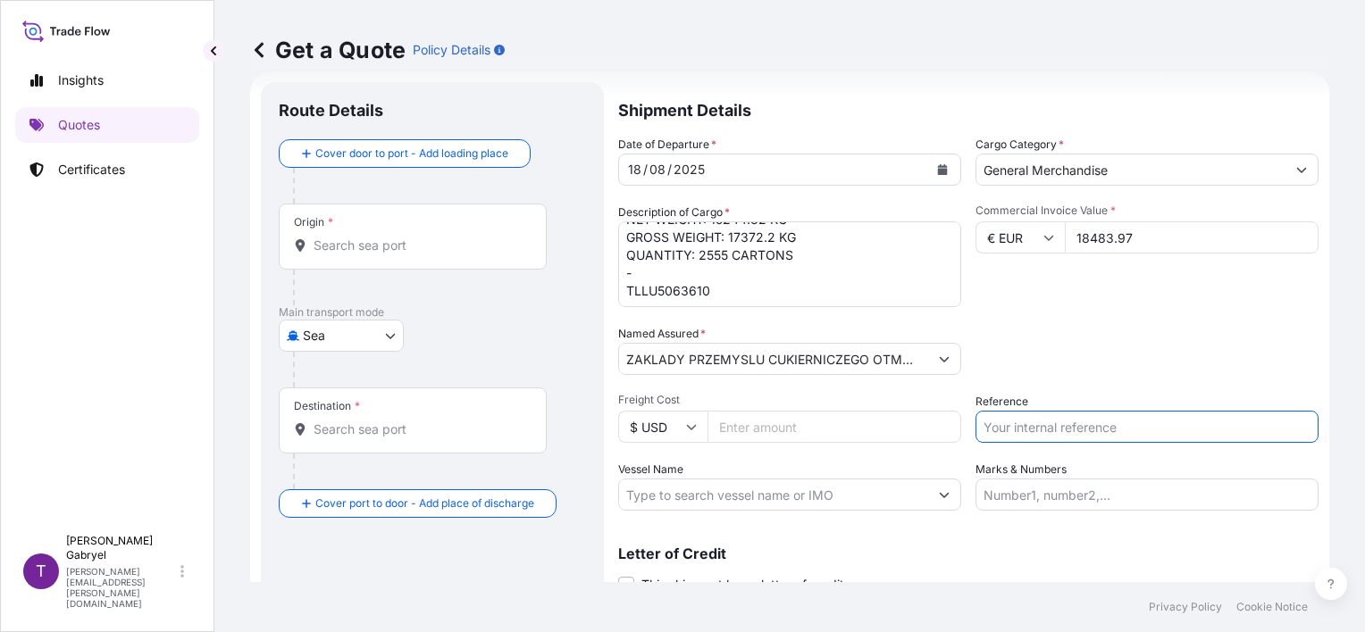
paste input "S02028085"
type input "S02028085"
click at [993, 325] on div "Packing Category Type to search a container mode Please select a primary mode o…" at bounding box center [1147, 350] width 343 height 50
click at [754, 491] on input "Vessel Name" at bounding box center [773, 495] width 309 height 32
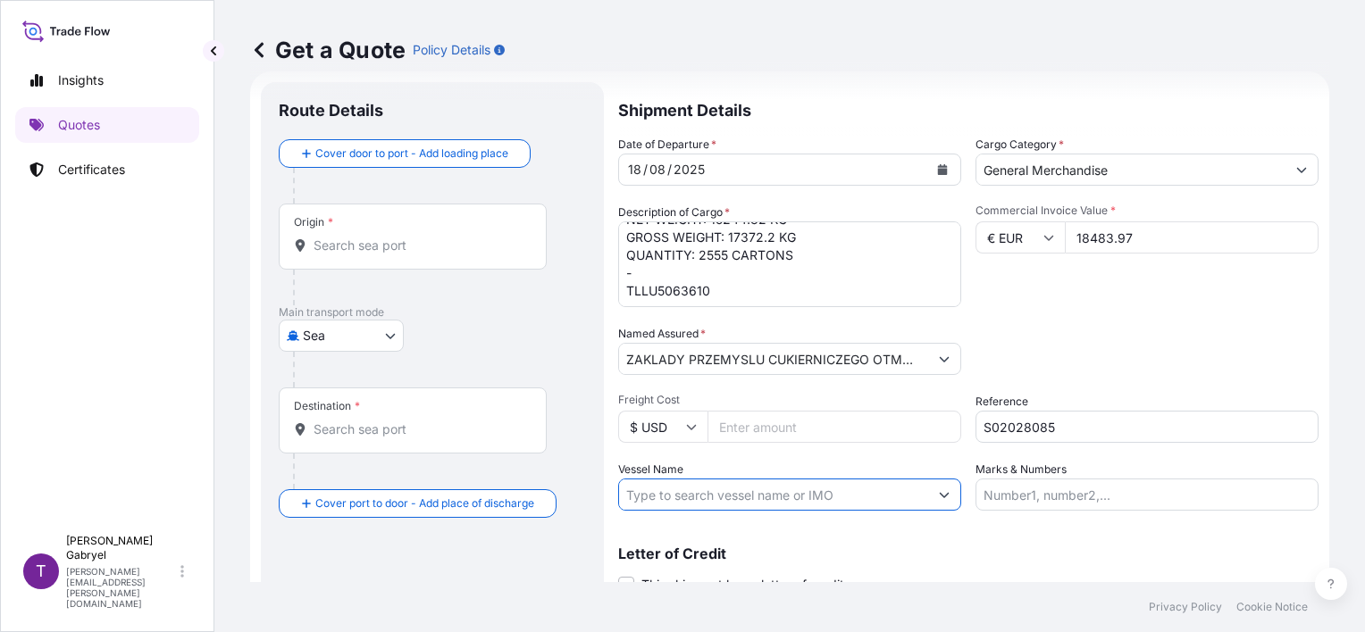
paste input "MSC ROSE"
paste input "QB533E"
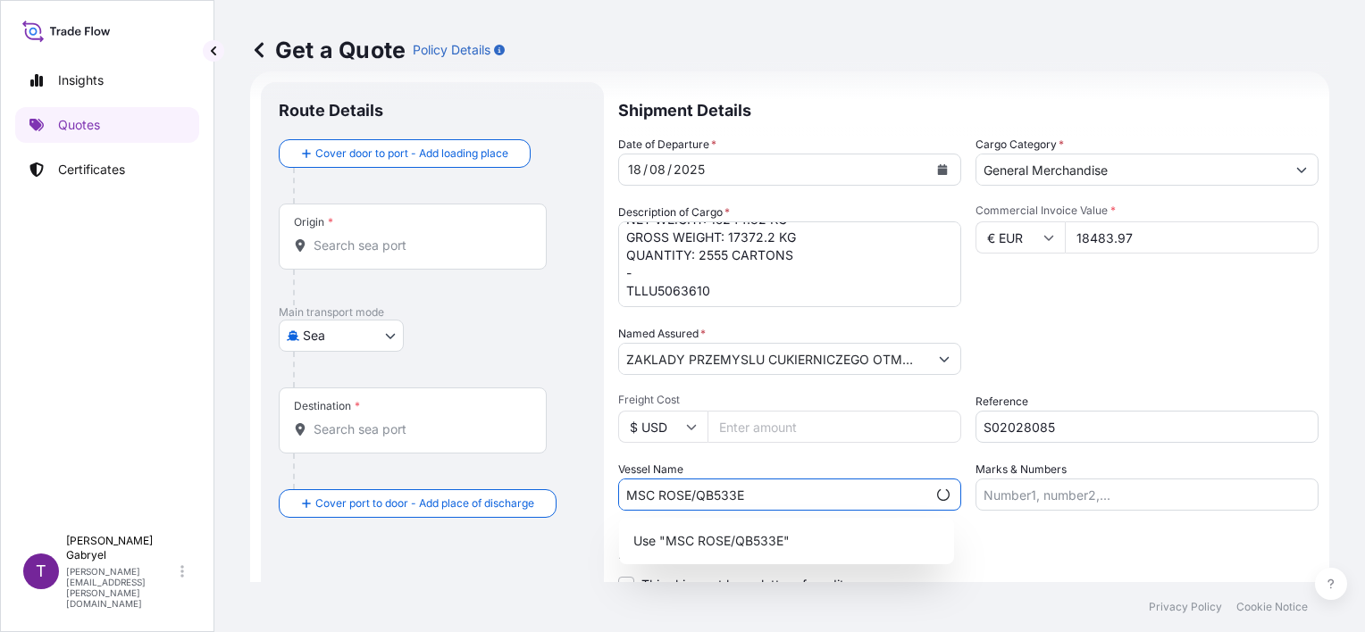
type input "MSC ROSE/QB533E"
click at [1087, 361] on div "Packing Category Type to search a container mode Please select a primary mode o…" at bounding box center [1147, 350] width 343 height 50
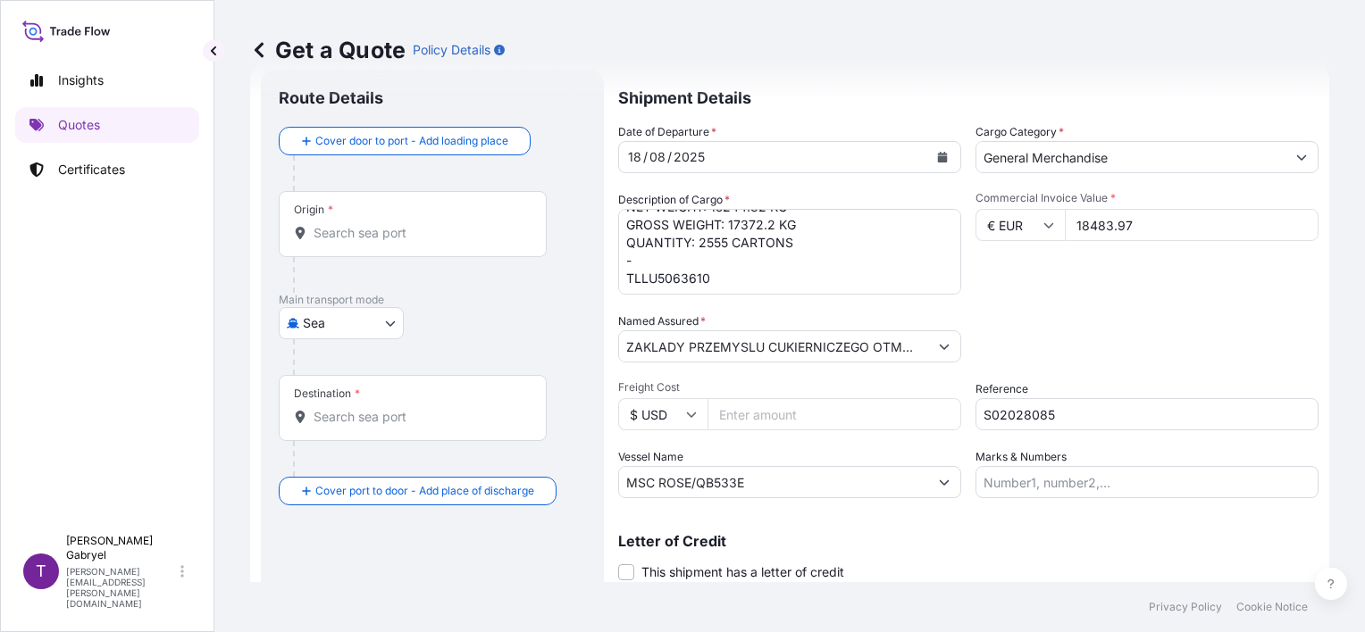
scroll to position [11, 0]
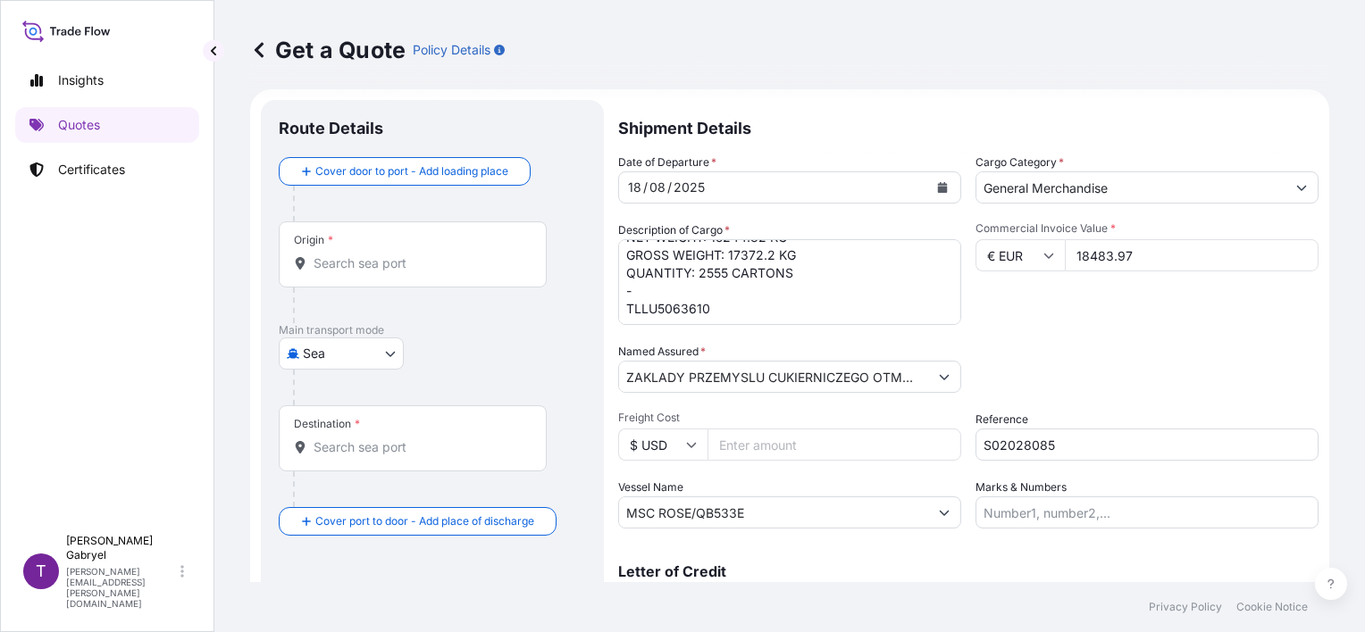
click at [354, 272] on div "Origin *" at bounding box center [413, 255] width 268 height 66
click at [354, 272] on input "Origin *" at bounding box center [419, 264] width 211 height 18
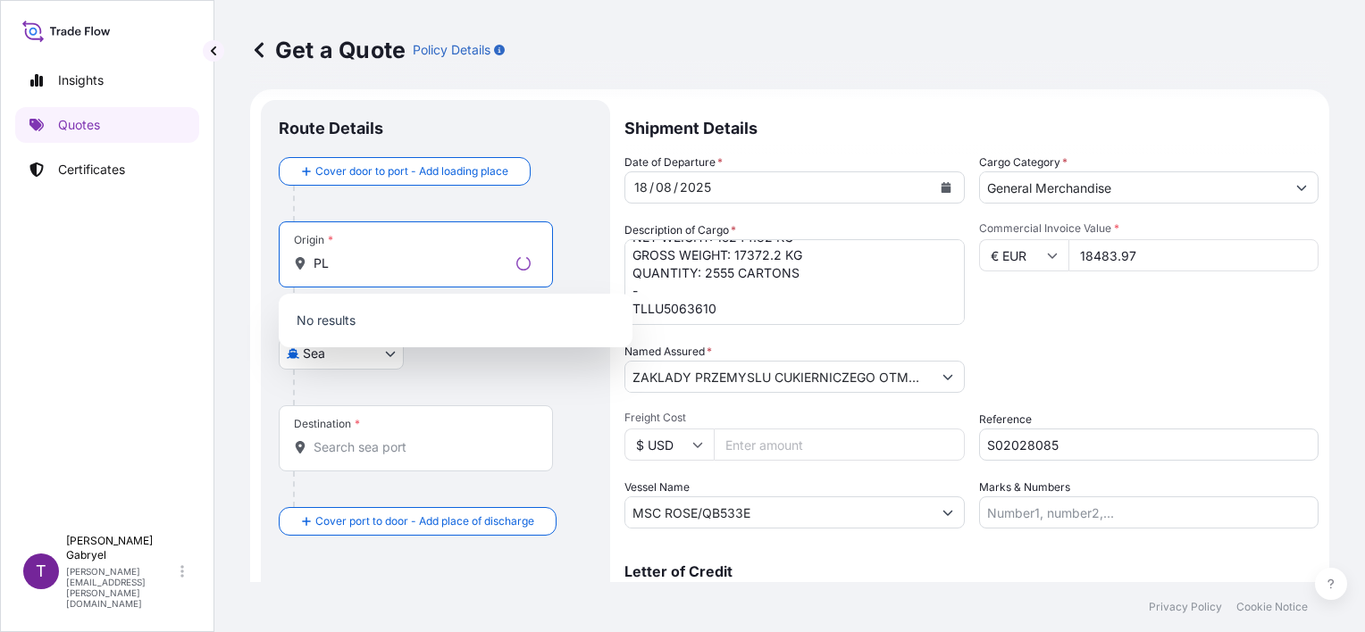
type input "P"
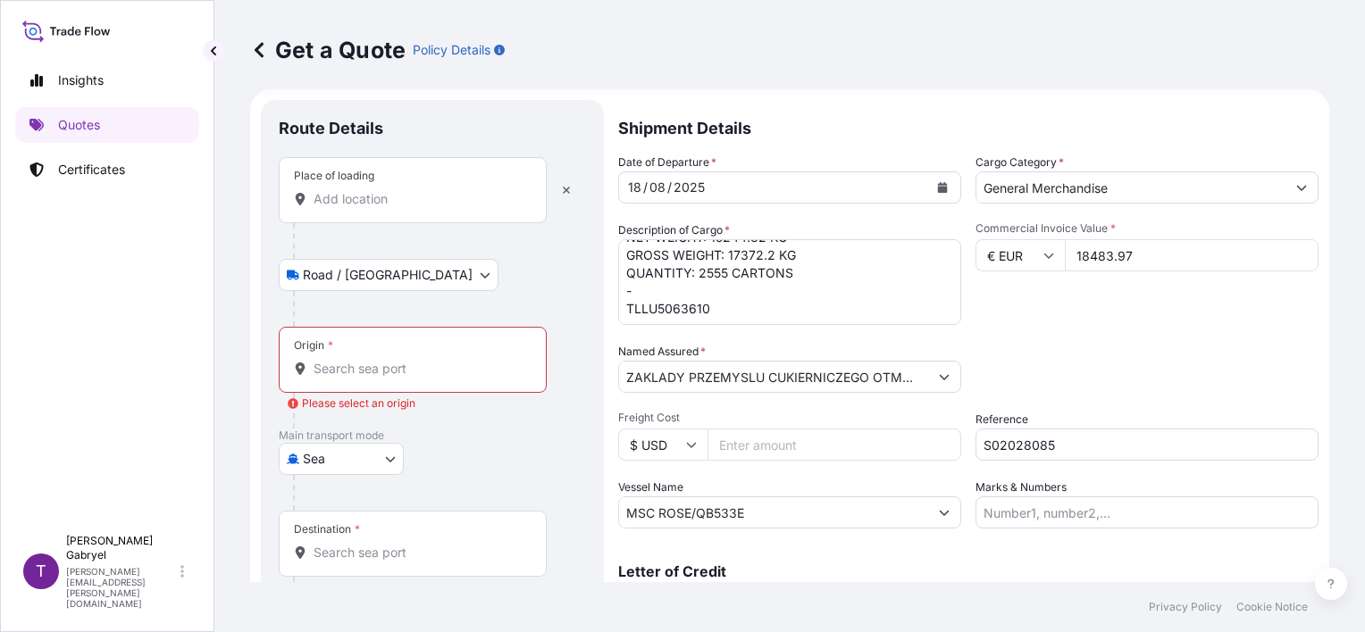
click at [375, 208] on div "Place of loading" at bounding box center [413, 190] width 268 height 66
click at [375, 208] on input "Place of loading" at bounding box center [419, 199] width 211 height 18
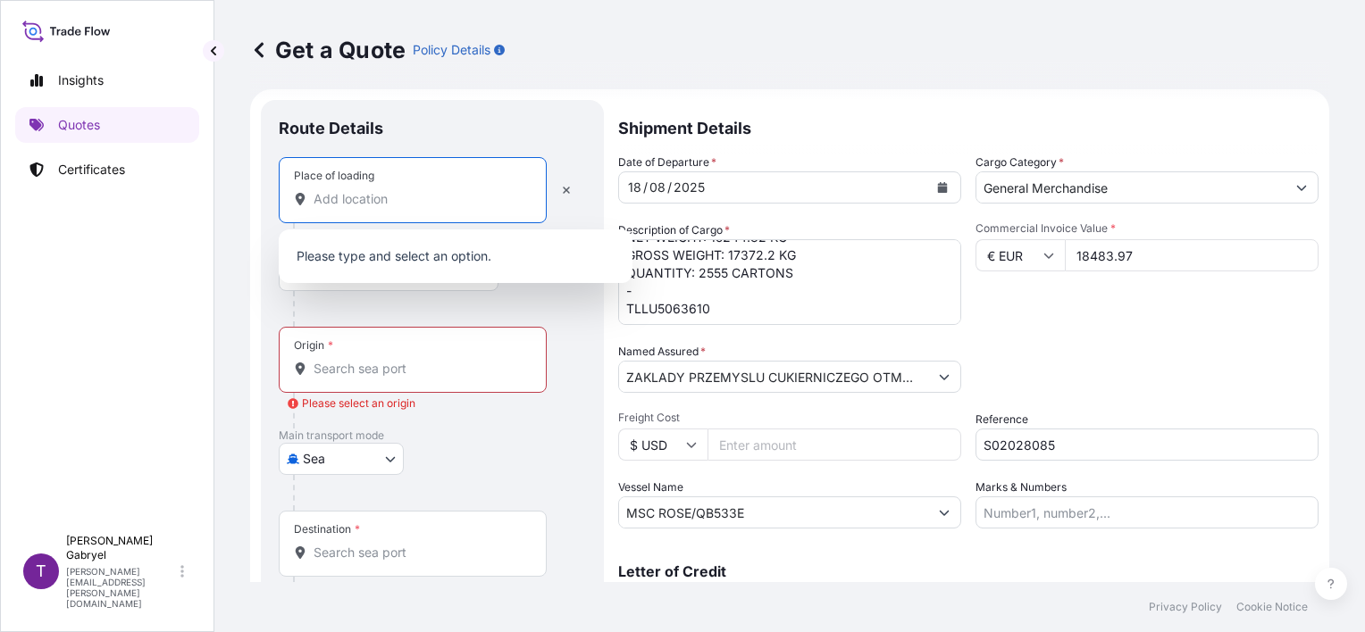
click at [389, 204] on input "Place of loading" at bounding box center [419, 199] width 211 height 18
paste input "O"
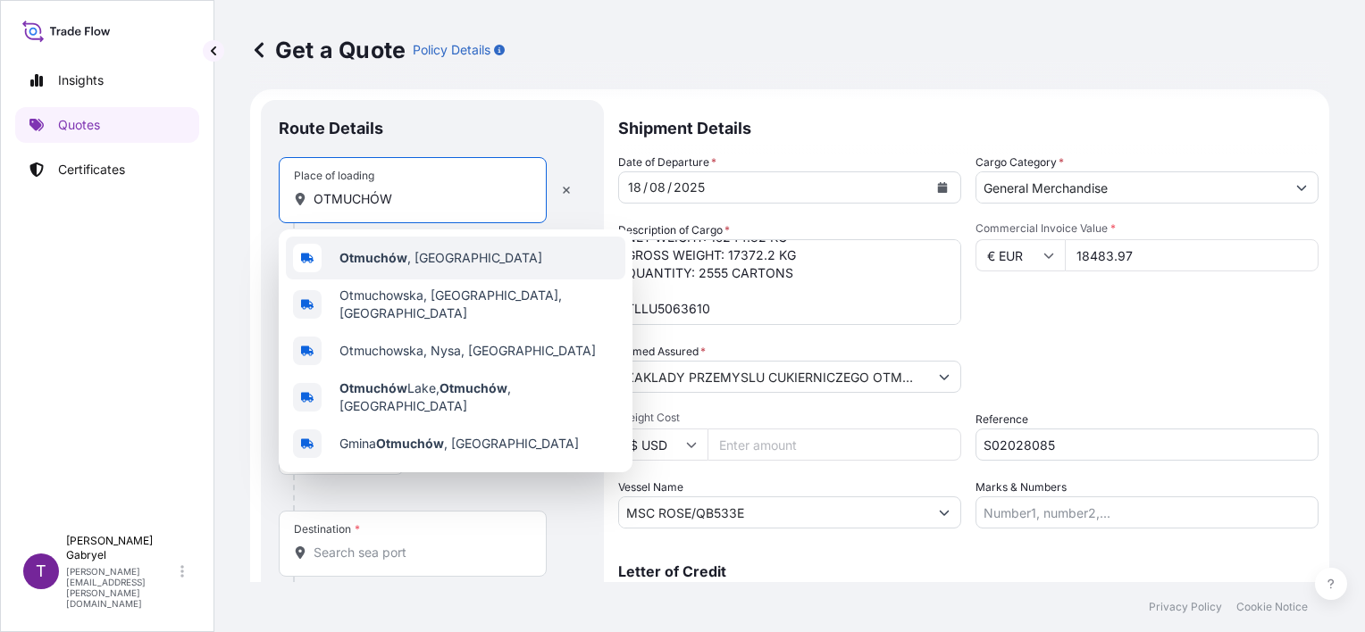
click at [411, 260] on span "Otmuchów , [GEOGRAPHIC_DATA]" at bounding box center [440, 258] width 203 height 18
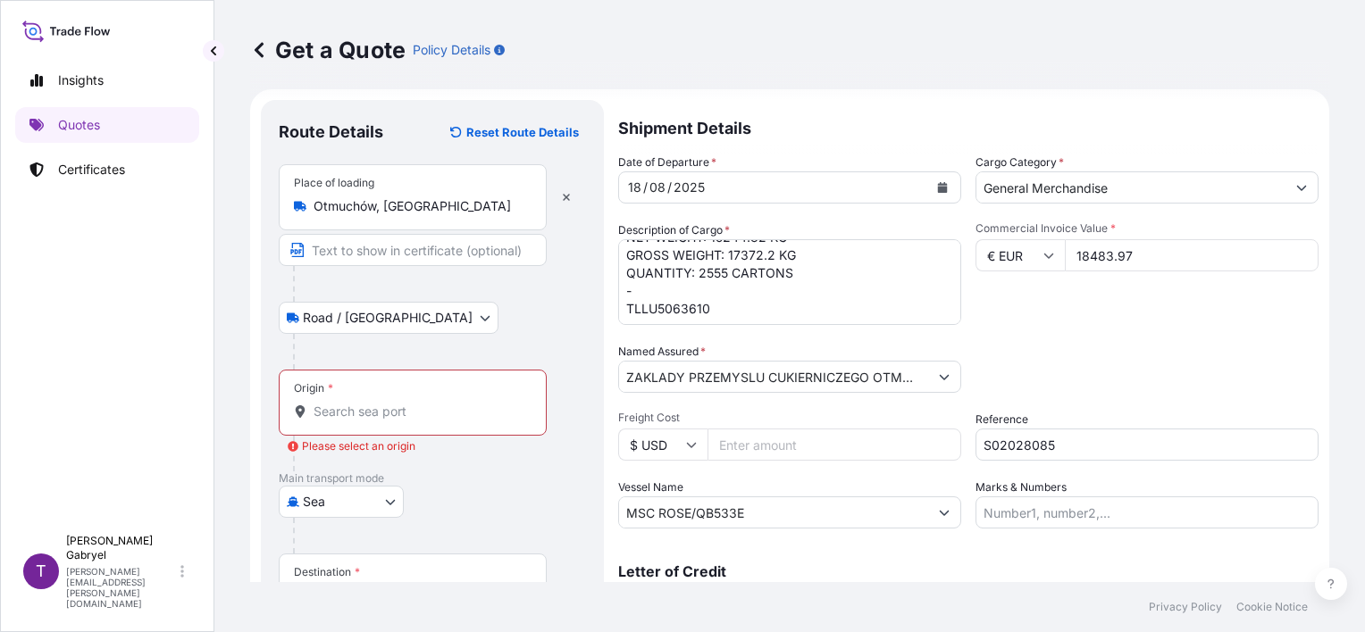
click at [431, 204] on input "Otmuchów, [GEOGRAPHIC_DATA]" at bounding box center [419, 206] width 211 height 18
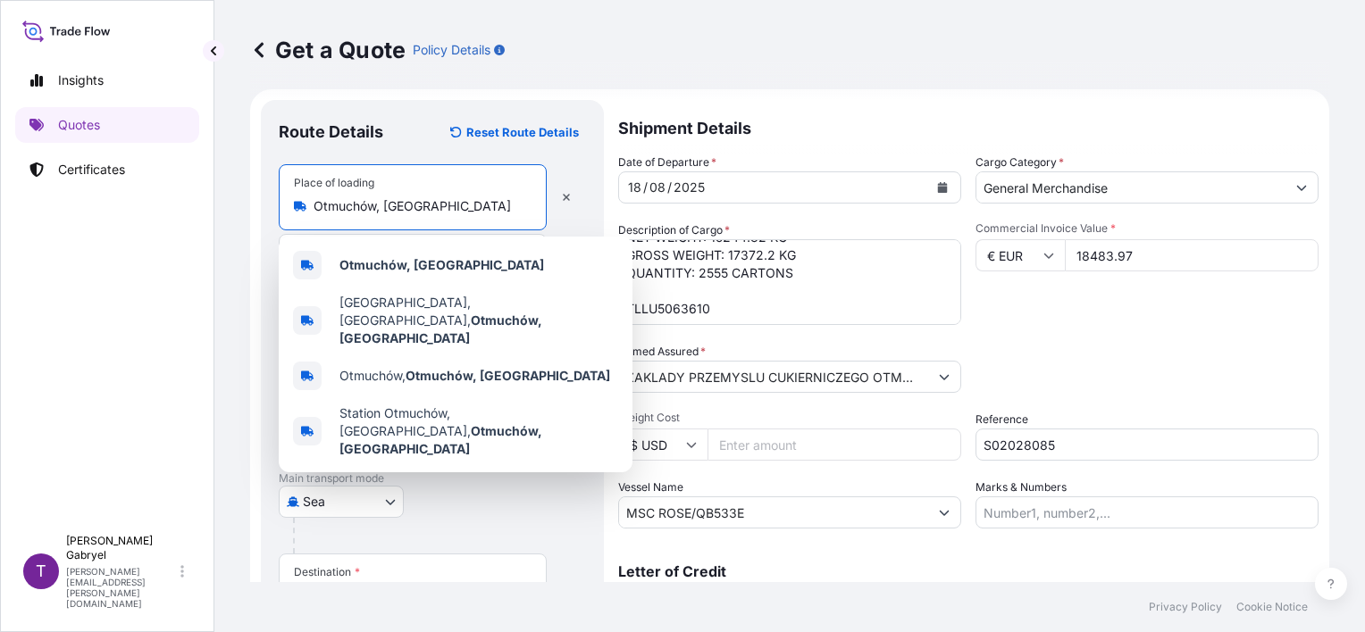
paste input "Nysa"
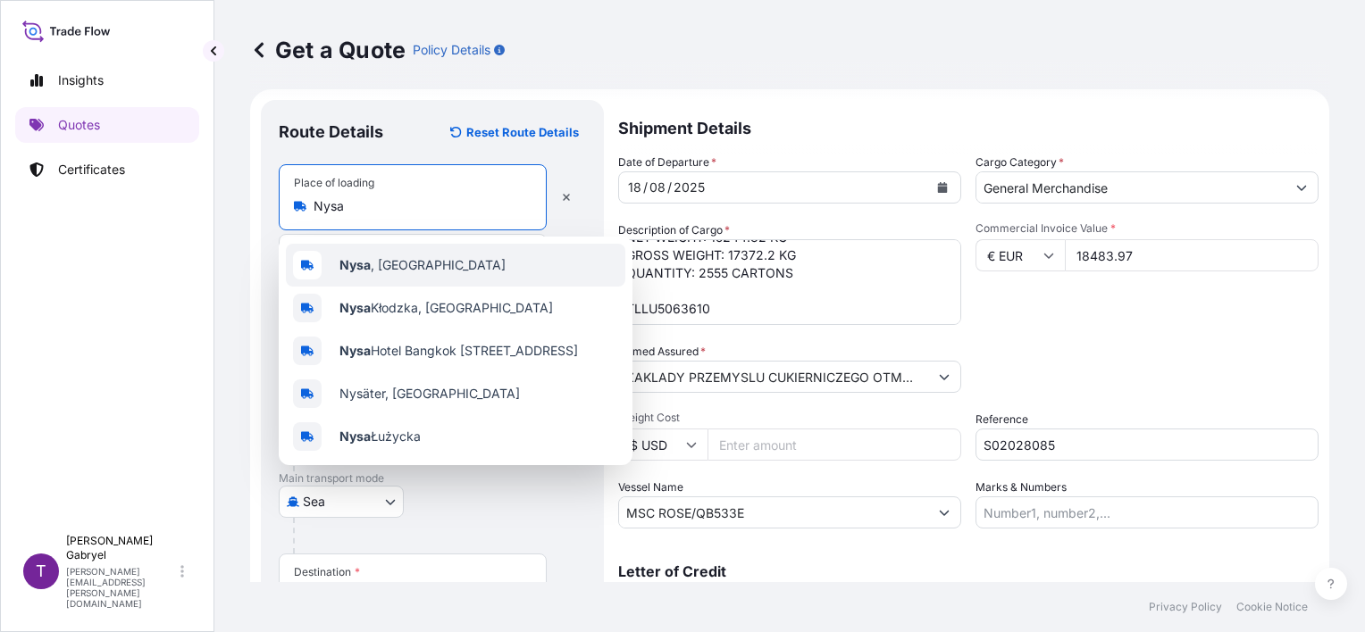
click at [385, 261] on span "Nysa , [GEOGRAPHIC_DATA]" at bounding box center [422, 265] width 166 height 18
click at [423, 264] on div "Nysa , [GEOGRAPHIC_DATA]" at bounding box center [455, 265] width 339 height 43
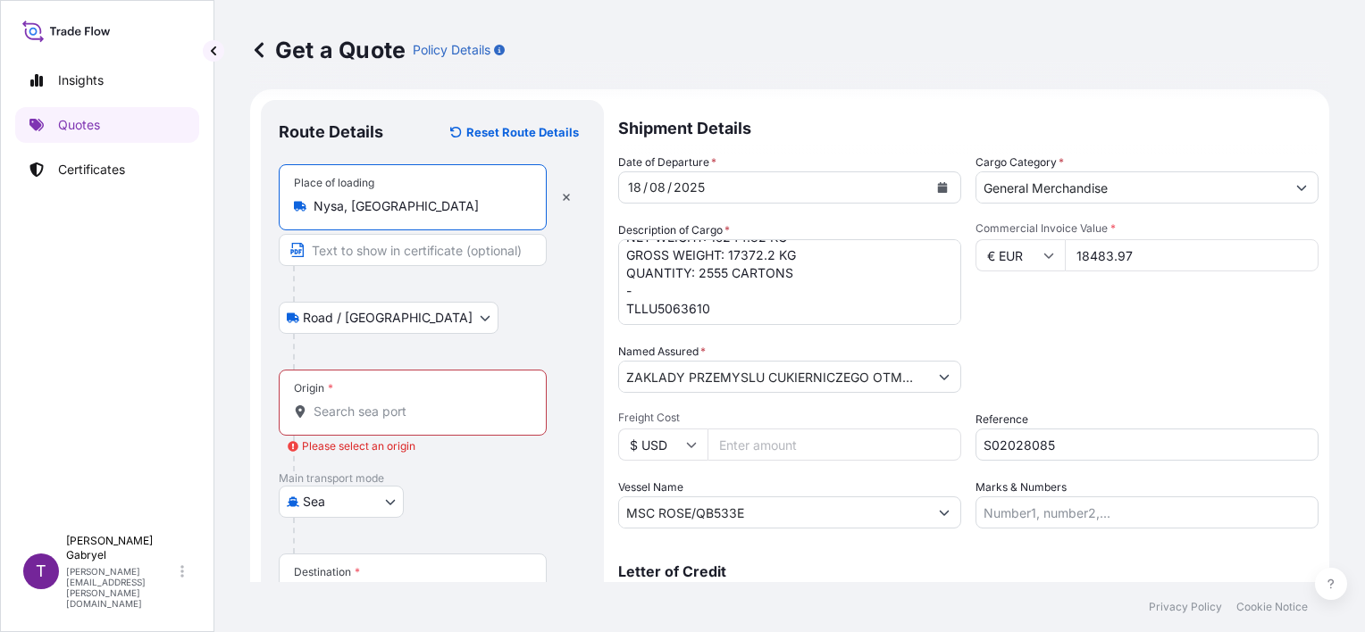
type input "Nysa, [GEOGRAPHIC_DATA]"
click at [364, 401] on div "Origin *" at bounding box center [416, 403] width 274 height 66
click at [364, 403] on input "Origin * Please select an origin" at bounding box center [422, 412] width 217 height 18
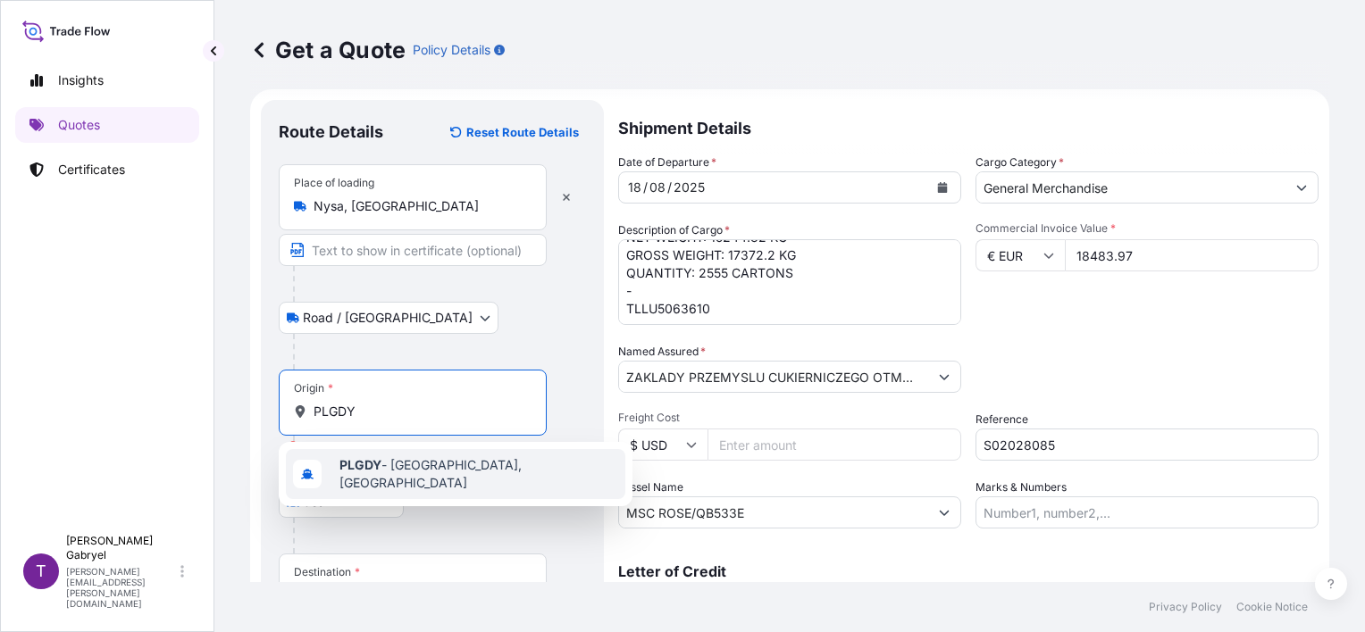
click at [372, 472] on b "PLGDY" at bounding box center [360, 464] width 42 height 15
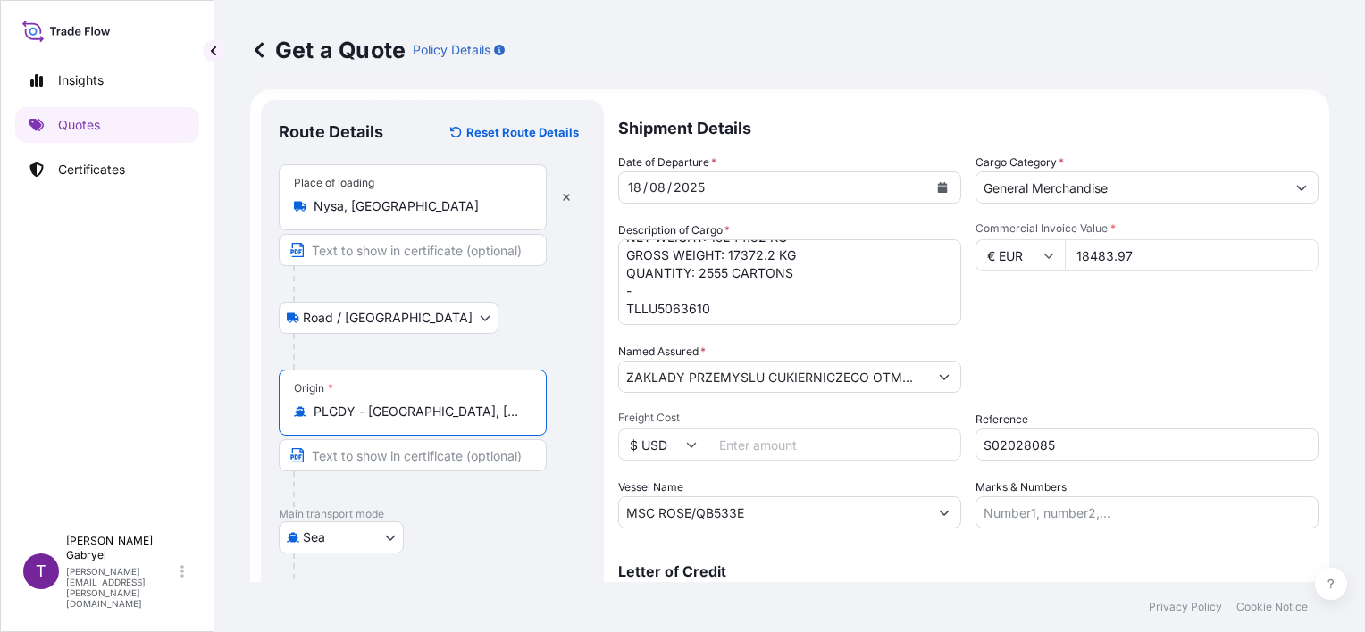
type input "PLGDY - [GEOGRAPHIC_DATA], [GEOGRAPHIC_DATA]"
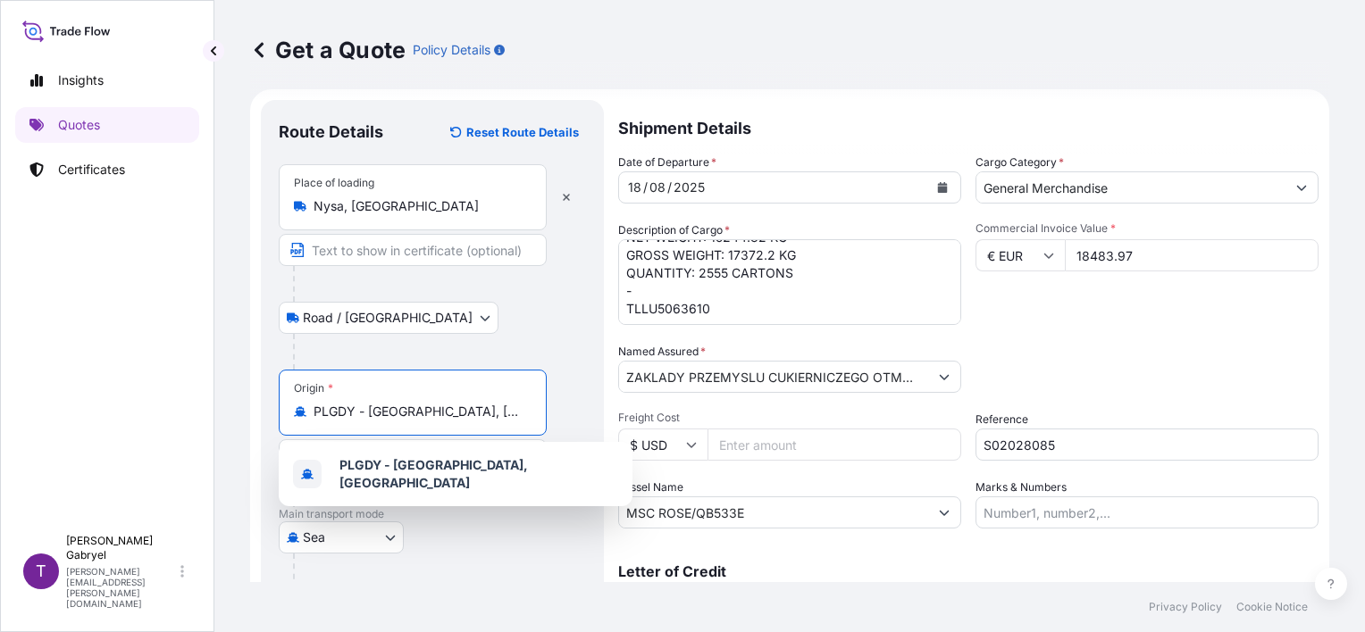
scroll to position [175, 0]
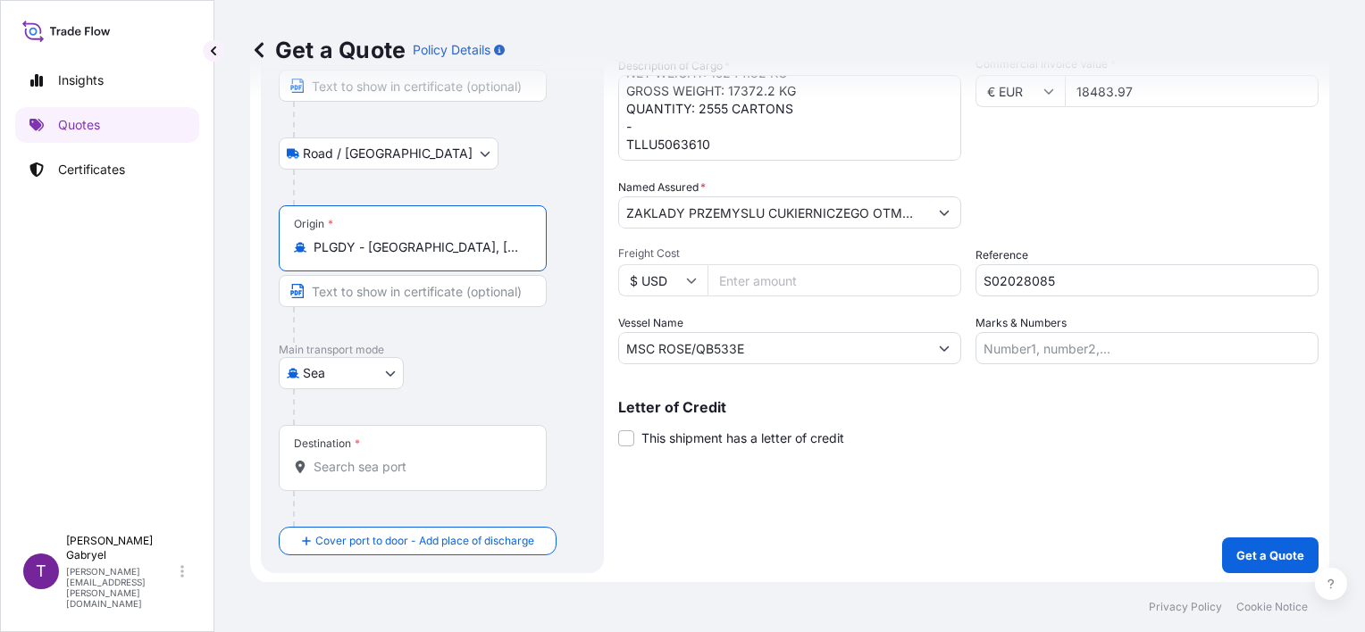
click at [354, 479] on div "Destination *" at bounding box center [413, 458] width 268 height 66
click at [354, 476] on input "Destination *" at bounding box center [419, 467] width 211 height 18
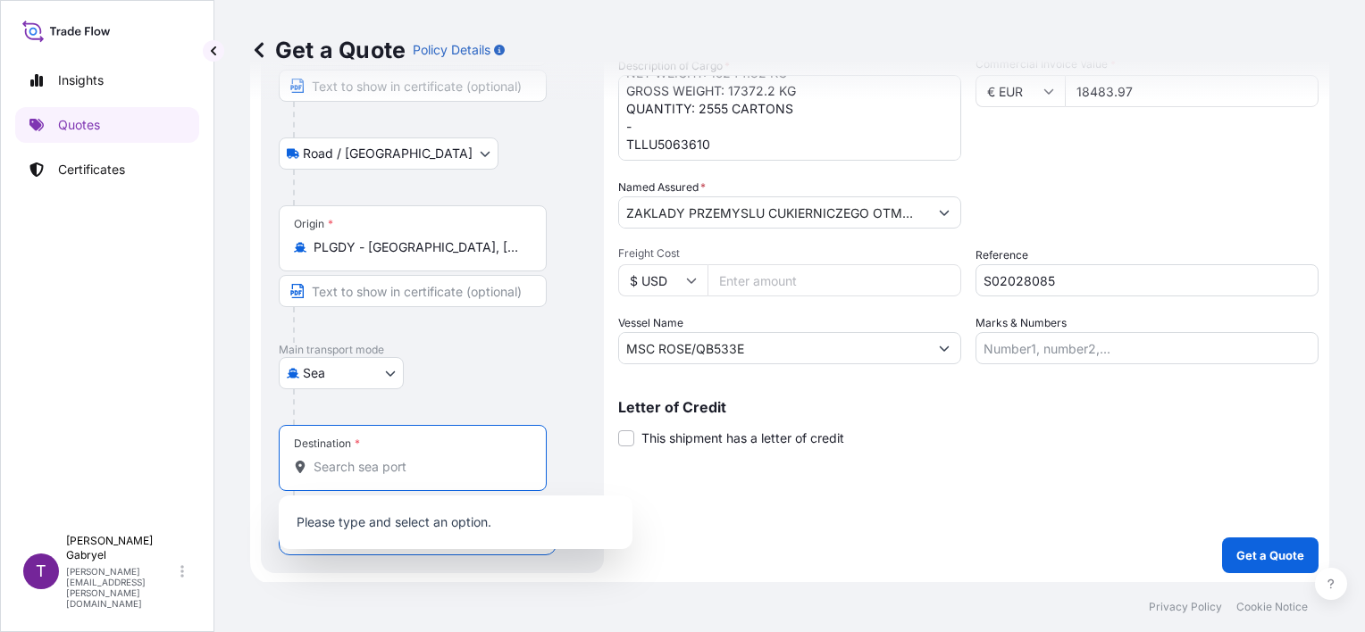
paste input "[GEOGRAPHIC_DATA]"
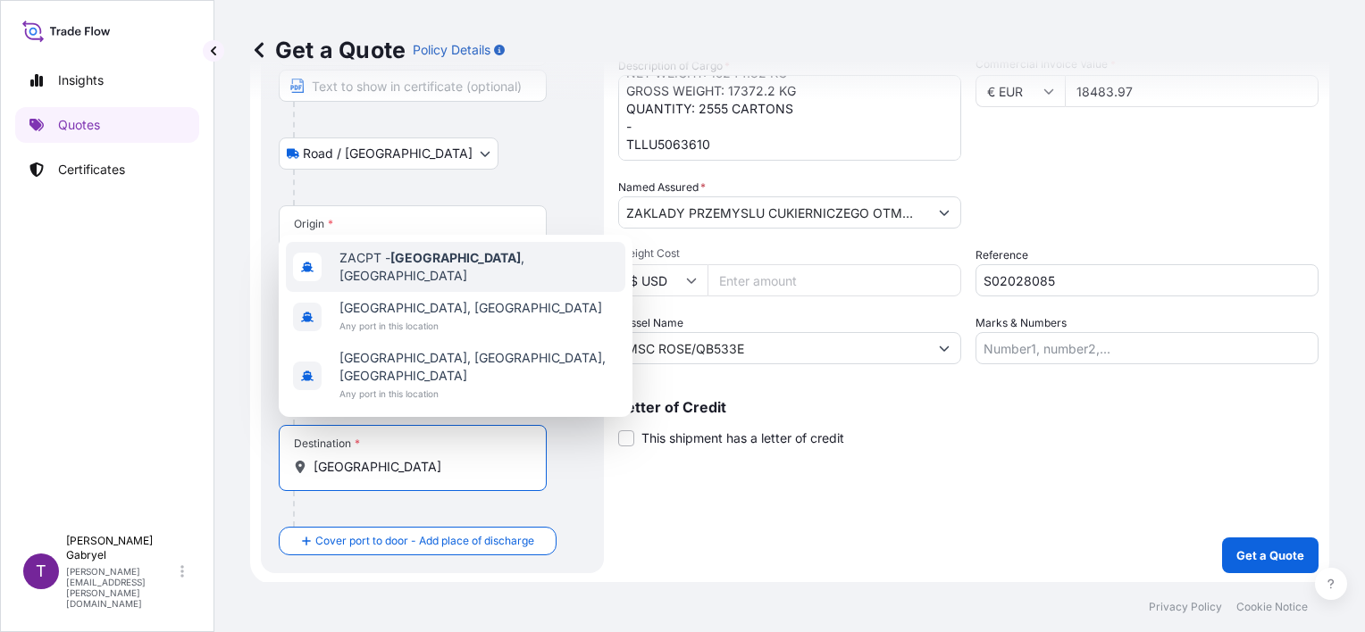
click at [429, 277] on div "ZACPT - [GEOGRAPHIC_DATA] , [GEOGRAPHIC_DATA]" at bounding box center [455, 267] width 339 height 50
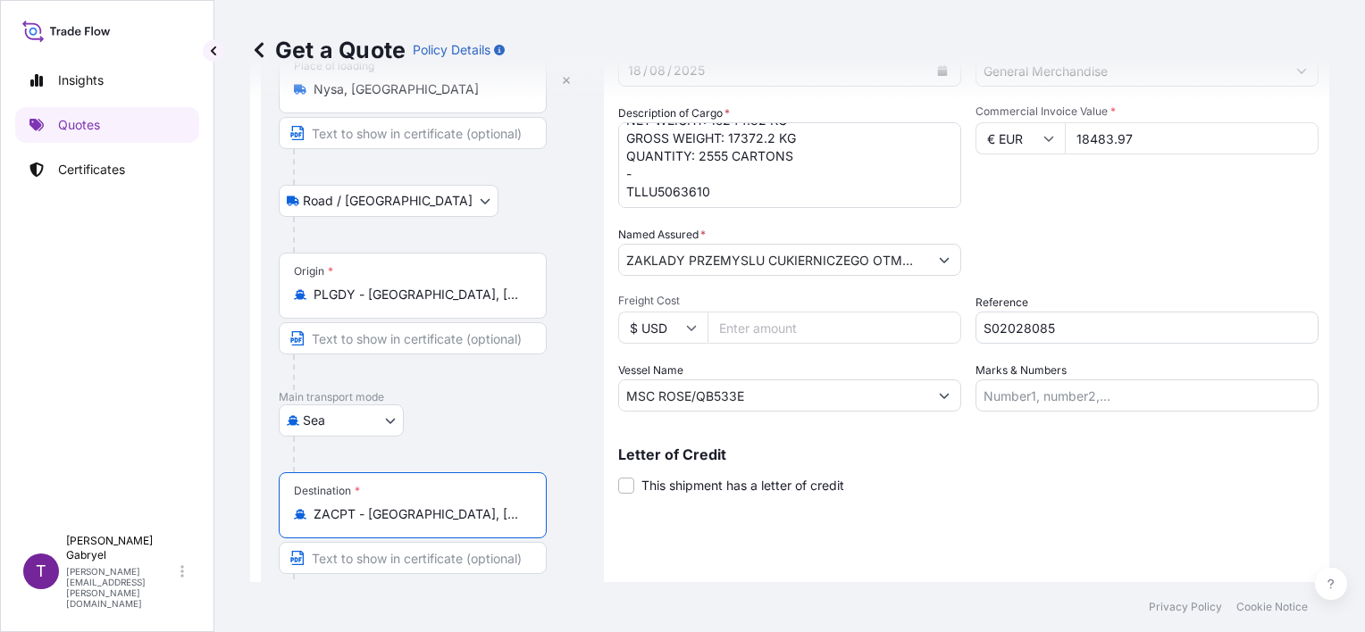
scroll to position [0, 0]
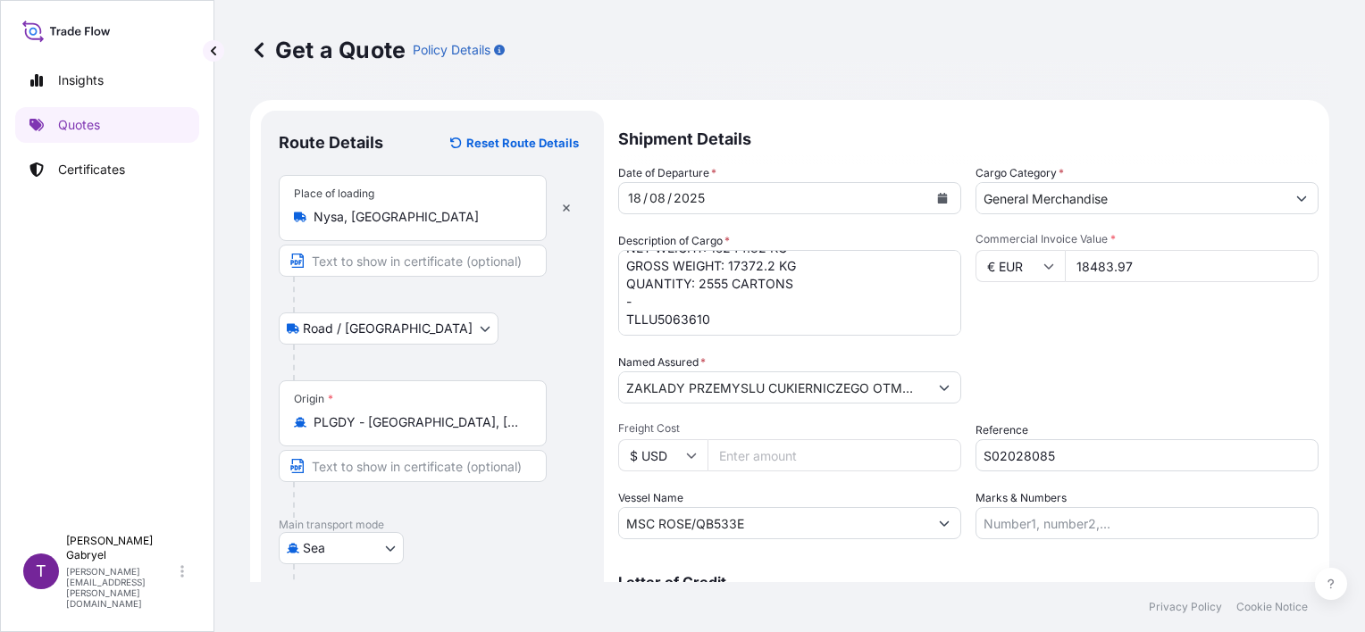
type input "ZACPT - [GEOGRAPHIC_DATA], [GEOGRAPHIC_DATA]"
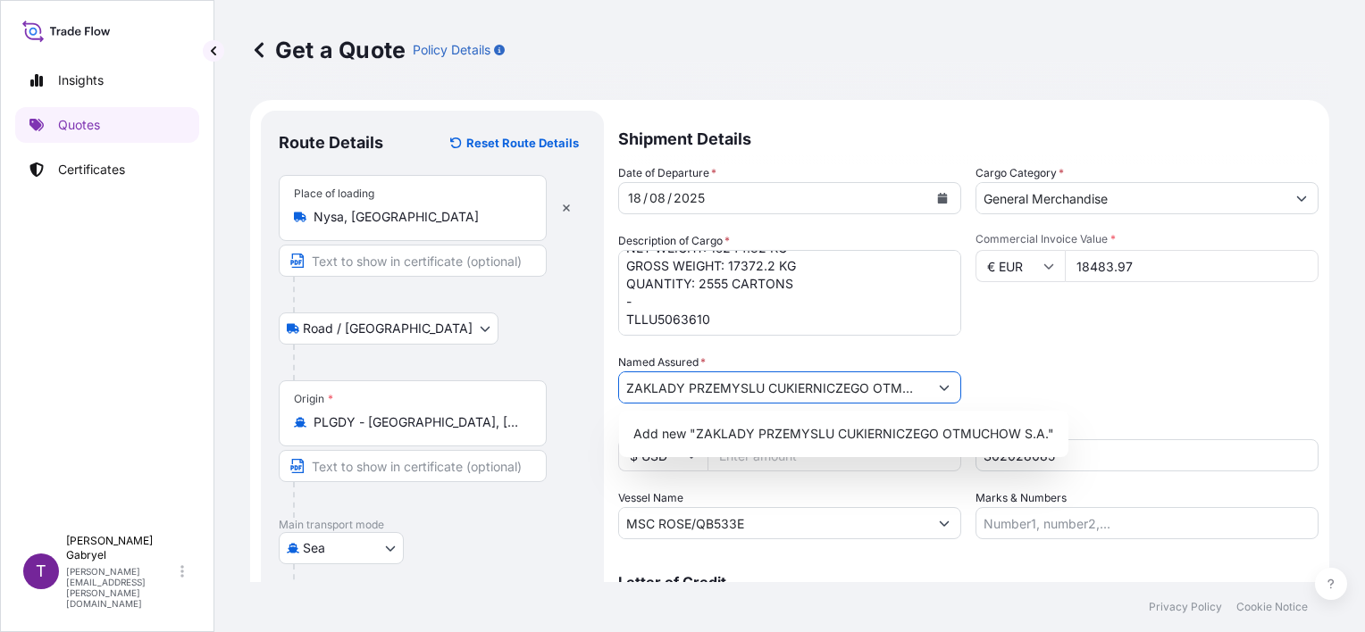
scroll to position [0, 63]
drag, startPoint x: 807, startPoint y: 384, endPoint x: 1135, endPoint y: 384, distance: 328.7
click at [1169, 422] on div "Date of Departure * [DATE] Cargo Category * General Merchandise Description of …" at bounding box center [968, 351] width 700 height 375
click at [1126, 377] on div "Packing Category Type to search a container mode Please select a primary mode o…" at bounding box center [1147, 379] width 343 height 50
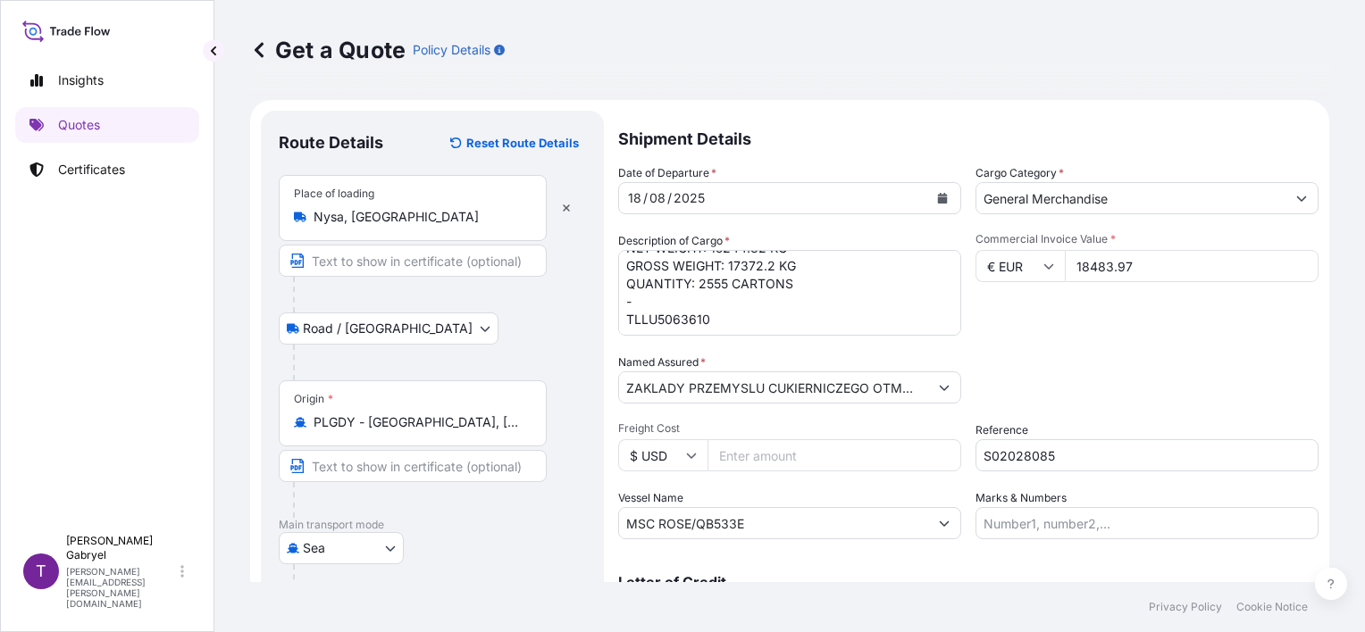
scroll to position [211, 0]
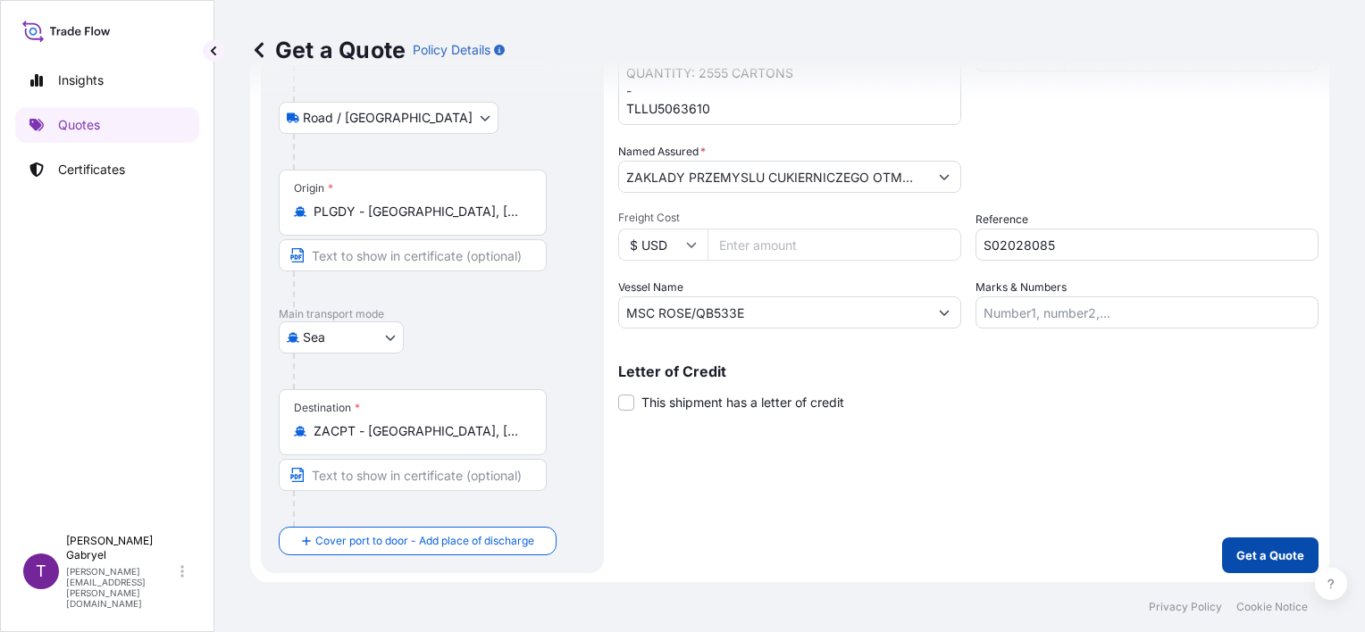
click at [1250, 551] on p "Get a Quote" at bounding box center [1270, 556] width 68 height 18
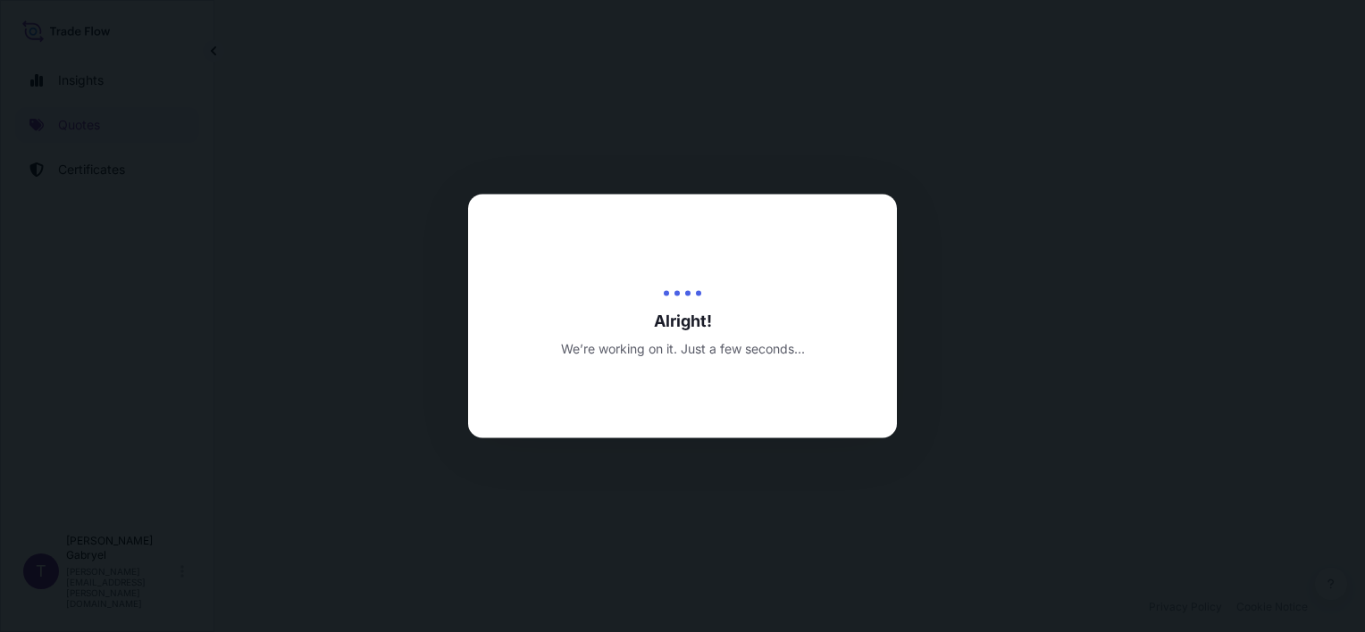
select select "Road / [GEOGRAPHIC_DATA]"
select select "Sea"
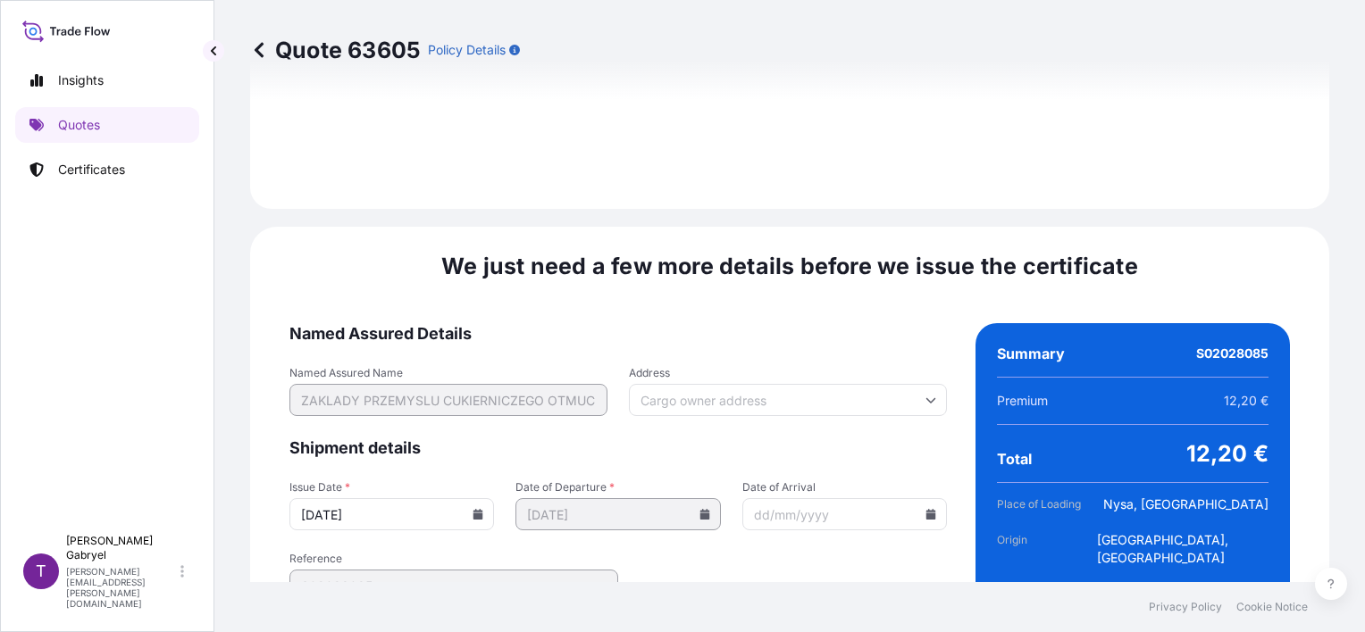
scroll to position [2278, 0]
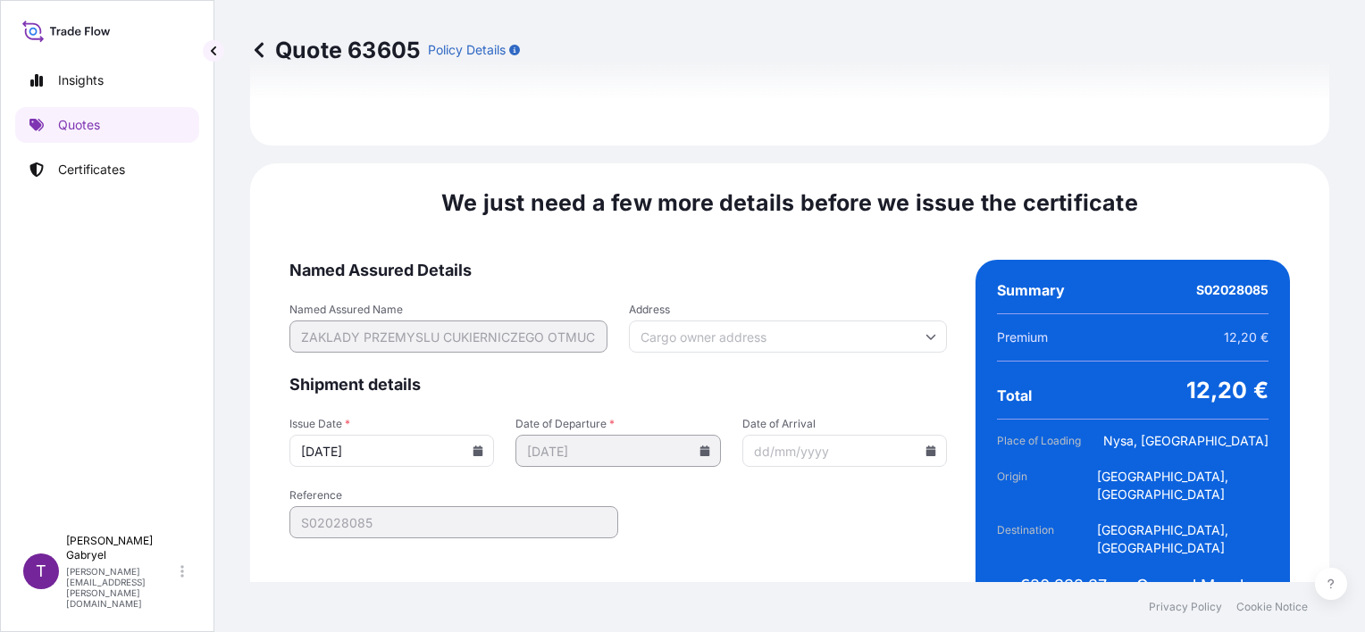
click at [473, 446] on icon at bounding box center [478, 451] width 10 height 11
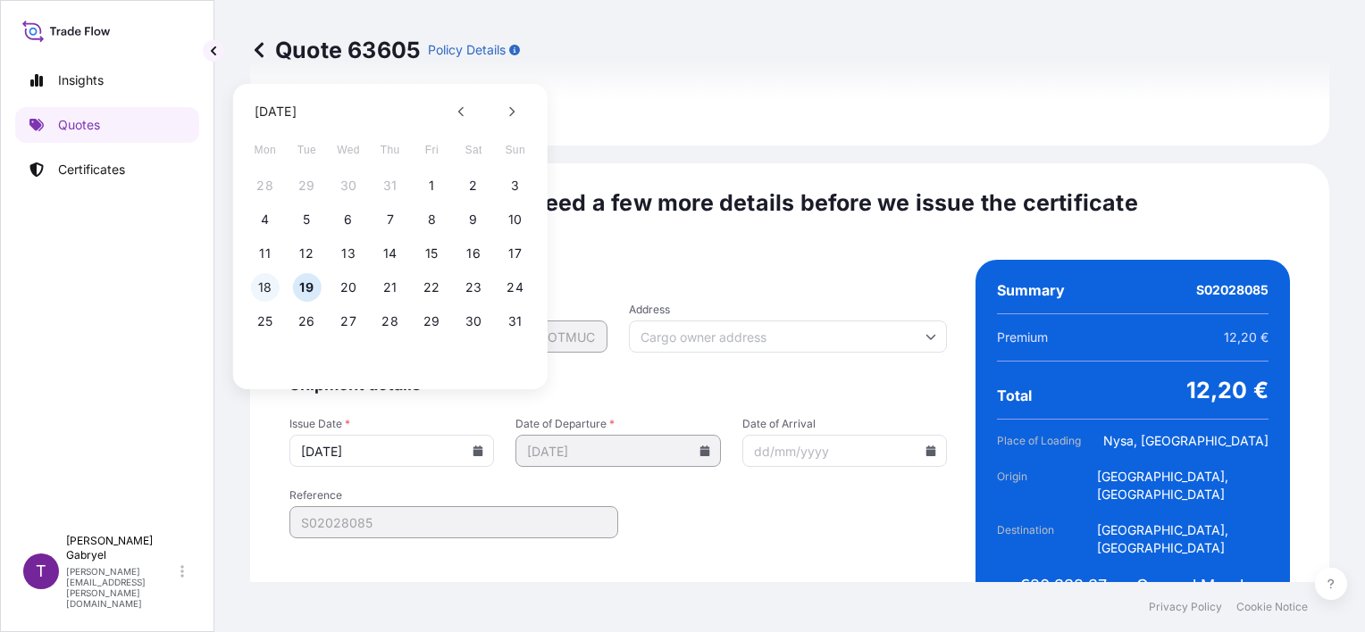
click at [256, 286] on button "18" at bounding box center [265, 287] width 29 height 29
type input "[DATE]"
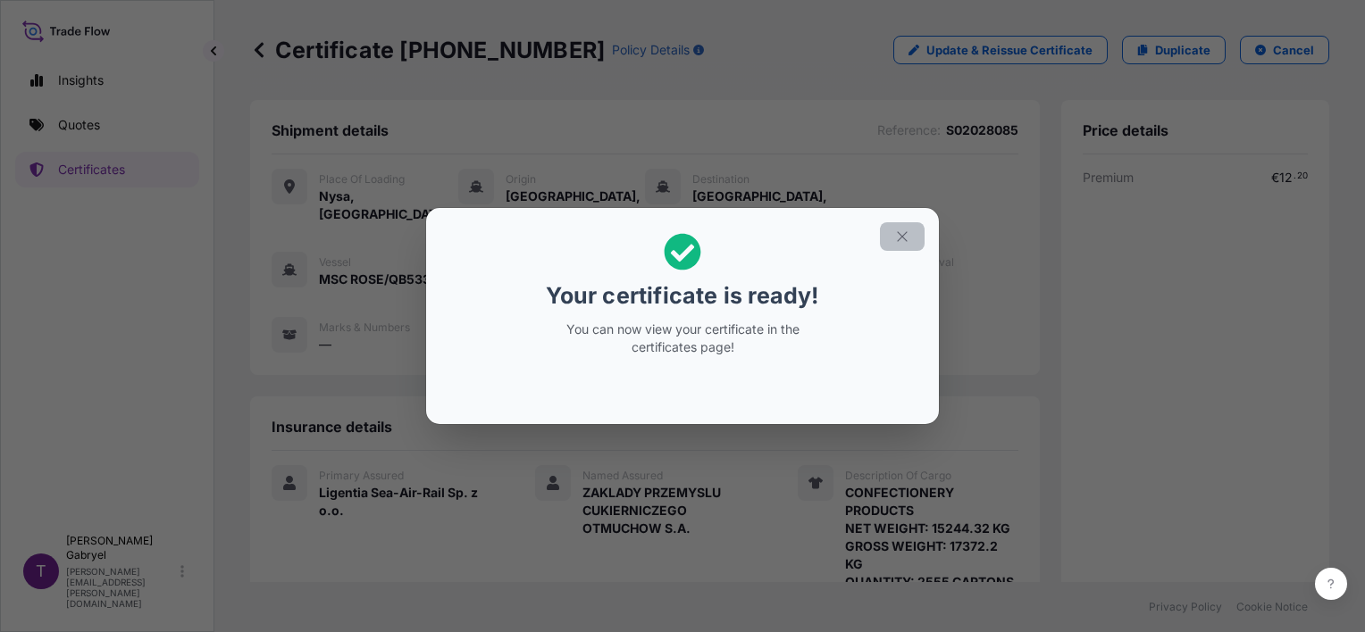
click at [904, 237] on icon "button" at bounding box center [902, 237] width 16 height 16
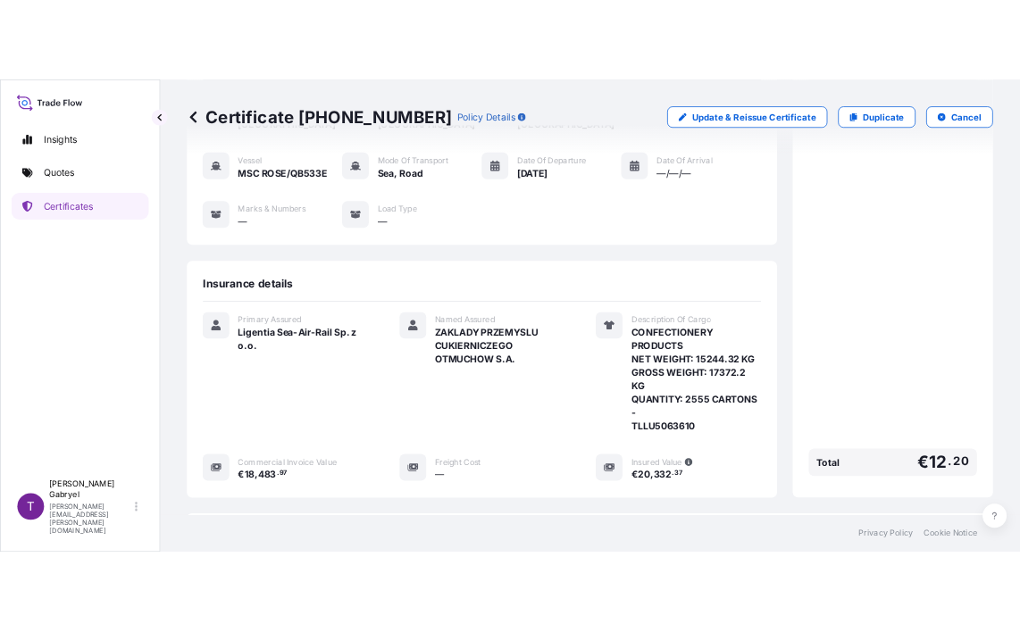
scroll to position [357, 0]
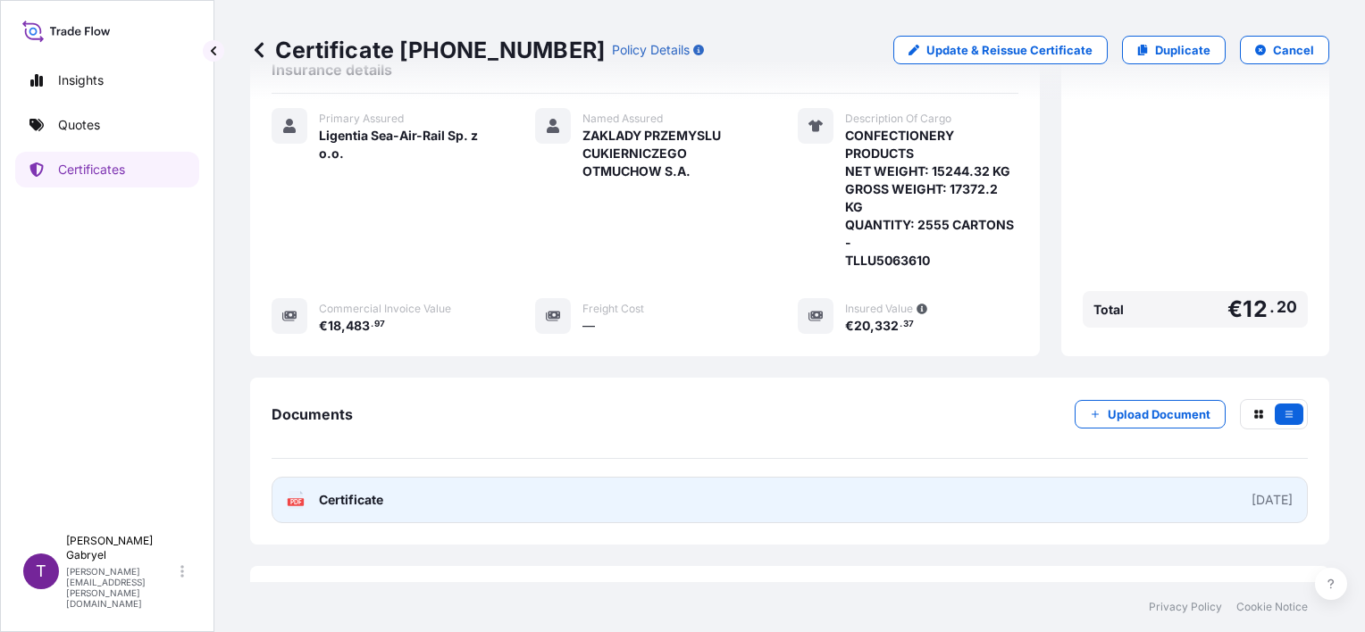
click at [481, 522] on link "PDF Certificate [DATE]" at bounding box center [790, 500] width 1036 height 46
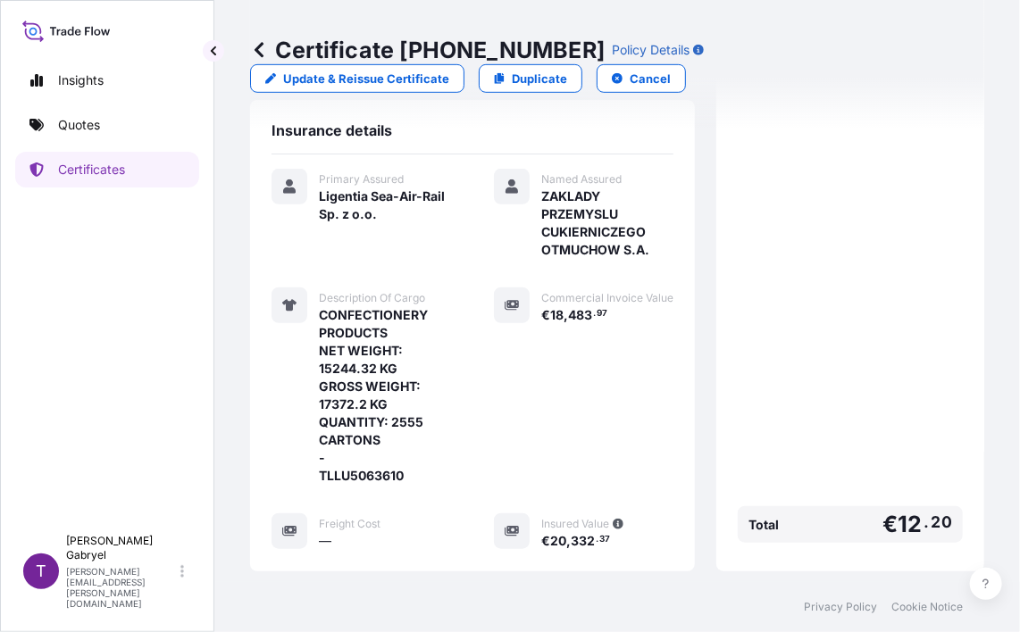
scroll to position [386, 0]
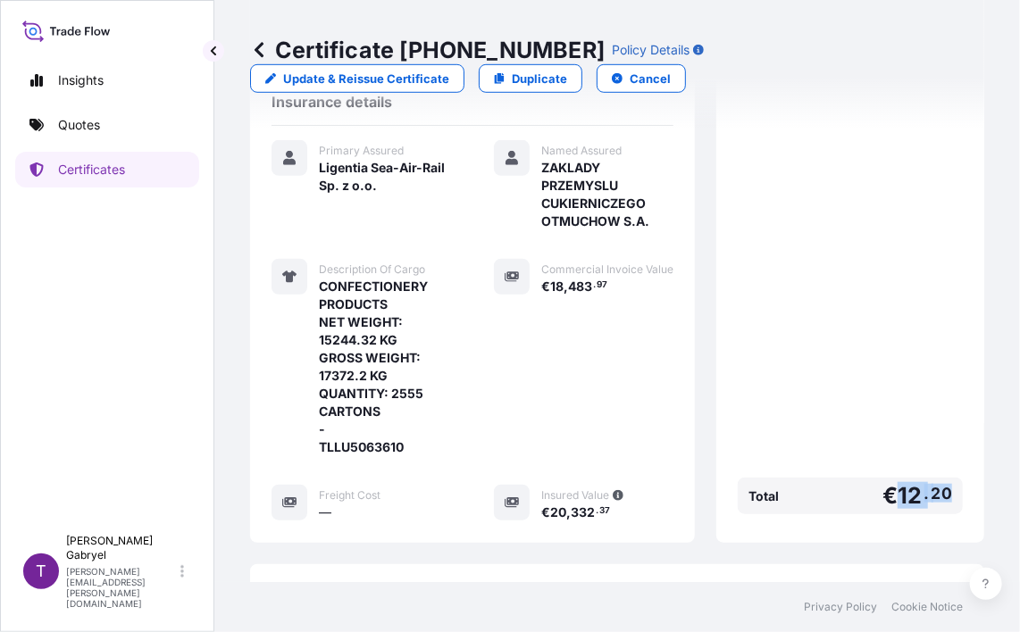
drag, startPoint x: 890, startPoint y: 490, endPoint x: 938, endPoint y: 486, distance: 48.4
click at [938, 486] on span "€ 12 . 20" at bounding box center [918, 496] width 70 height 22
copy span "12 . 20"
